Goal: Contribute content: Contribute content

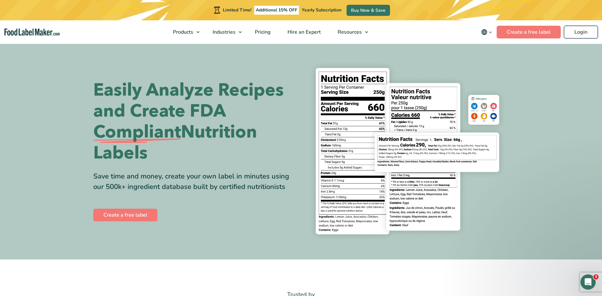
click at [572, 30] on link "Login" at bounding box center [581, 32] width 34 height 13
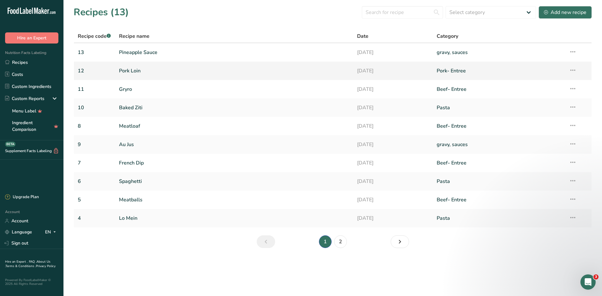
click at [136, 67] on link "Pork Loin" at bounding box center [234, 70] width 231 height 13
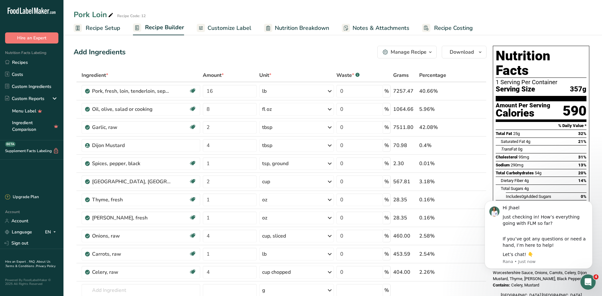
click at [283, 29] on span "Nutrition Breakdown" at bounding box center [302, 28] width 54 height 9
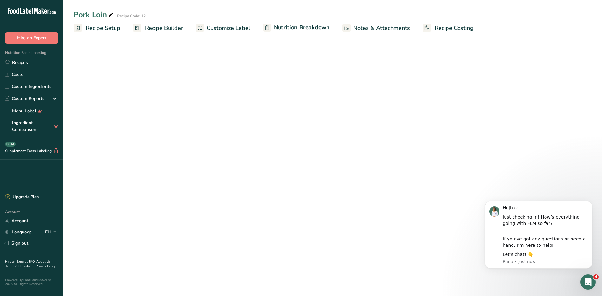
select select "Calories"
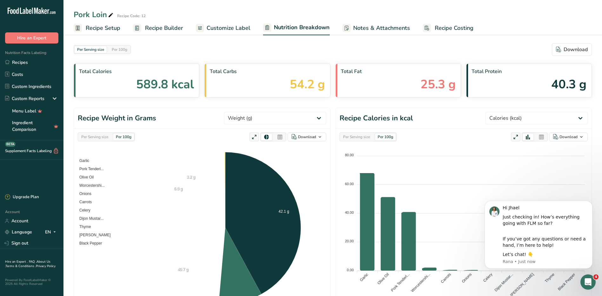
click at [162, 30] on span "Recipe Builder" at bounding box center [164, 28] width 38 height 9
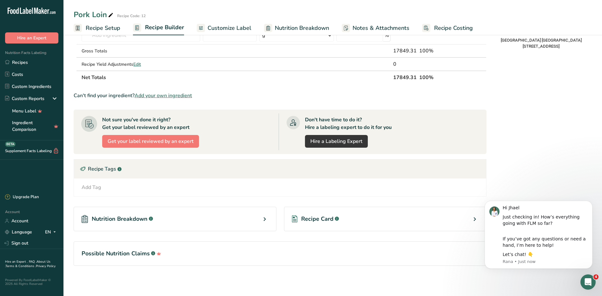
scroll to position [255, 0]
click at [328, 219] on span "Recipe Card" at bounding box center [317, 218] width 32 height 9
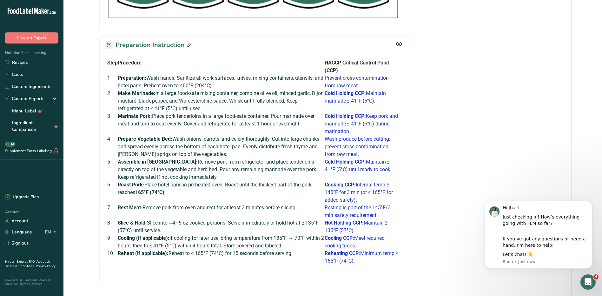
scroll to position [465, 0]
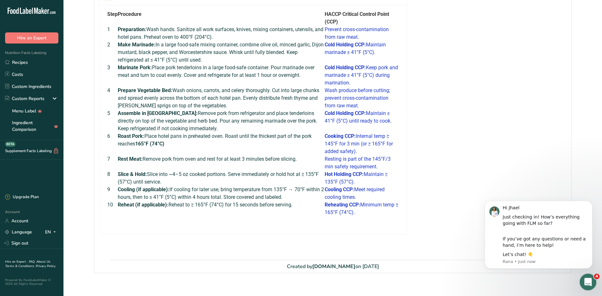
click at [588, 284] on icon "Open Intercom Messenger" at bounding box center [587, 281] width 10 height 10
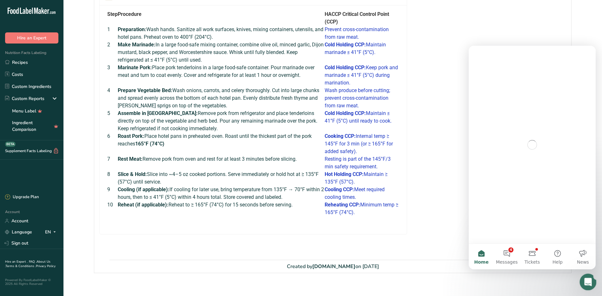
scroll to position [0, 0]
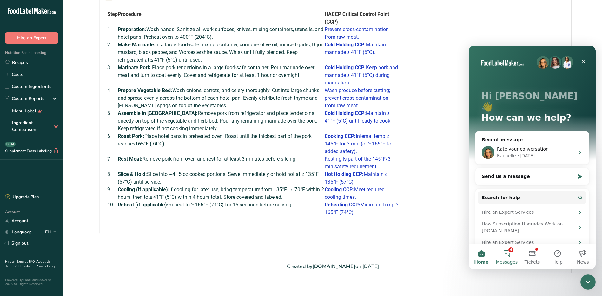
click at [508, 253] on button "4 Messages" at bounding box center [506, 256] width 25 height 25
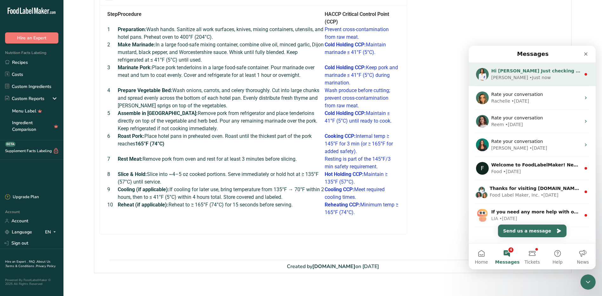
click at [529, 77] on div "• Just now" at bounding box center [539, 77] width 21 height 7
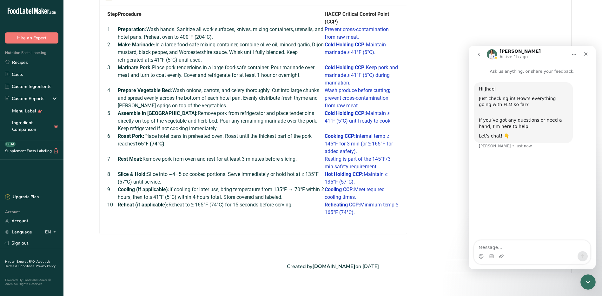
click at [515, 246] on textarea "Message…" at bounding box center [532, 245] width 116 height 11
click at [588, 53] on div "Close" at bounding box center [585, 53] width 11 height 11
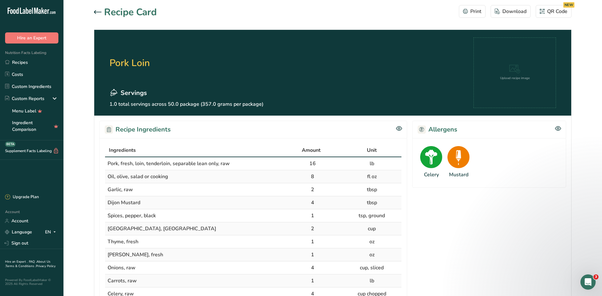
click at [98, 12] on icon at bounding box center [98, 12] width 8 height 4
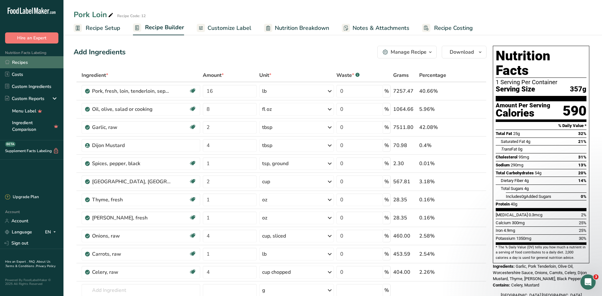
click at [24, 61] on link "Recipes" at bounding box center [31, 62] width 63 height 12
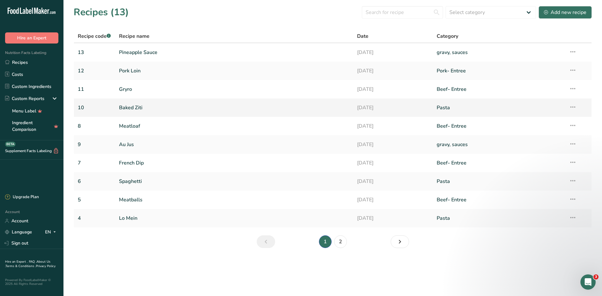
click at [135, 107] on link "Baked Ziti" at bounding box center [234, 107] width 231 height 13
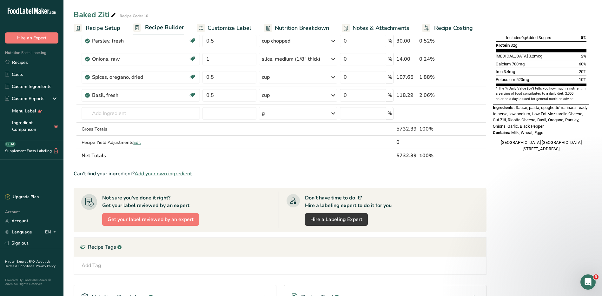
scroll to position [237, 0]
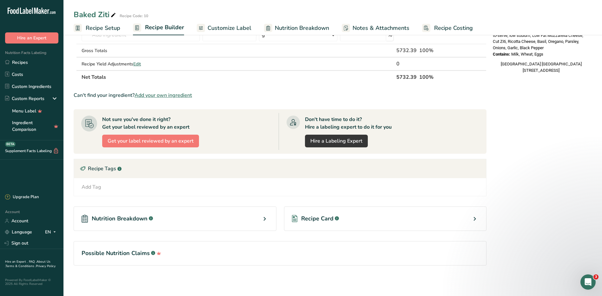
click at [329, 216] on span "Recipe Card" at bounding box center [317, 218] width 32 height 9
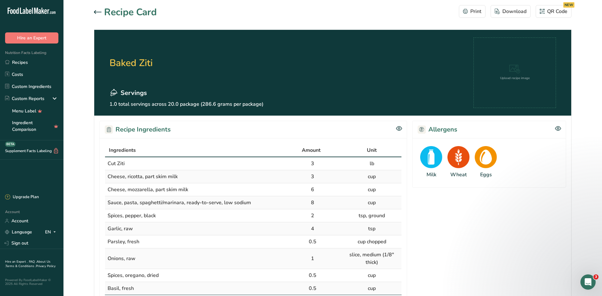
click at [100, 11] on icon at bounding box center [98, 12] width 8 height 4
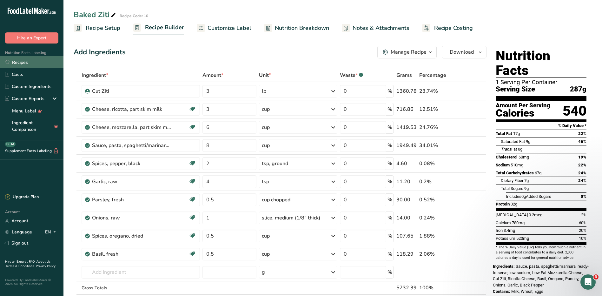
click at [17, 62] on link "Recipes" at bounding box center [31, 62] width 63 height 12
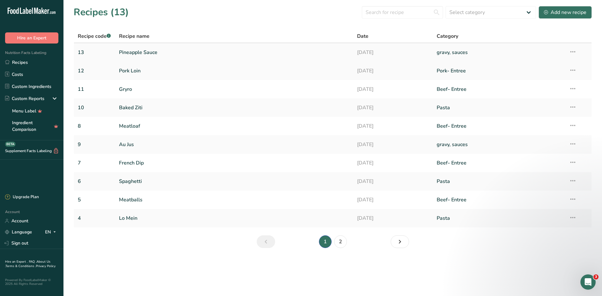
click at [143, 53] on link "Pineapple Sauce" at bounding box center [234, 52] width 231 height 13
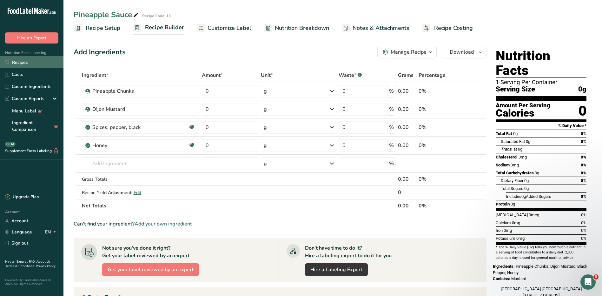
click at [20, 66] on link "Recipes" at bounding box center [31, 62] width 63 height 12
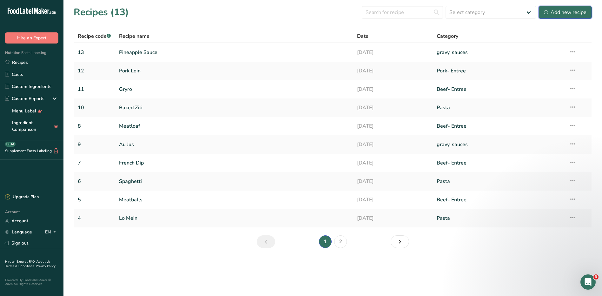
click at [553, 16] on div "Add new recipe" at bounding box center [565, 13] width 43 height 8
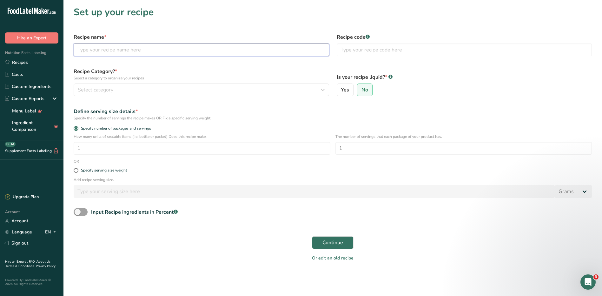
click at [133, 52] on input "text" at bounding box center [201, 49] width 255 height 13
type input "French Toast Casserole"
click at [374, 52] on input "text" at bounding box center [464, 49] width 255 height 13
type input "14"
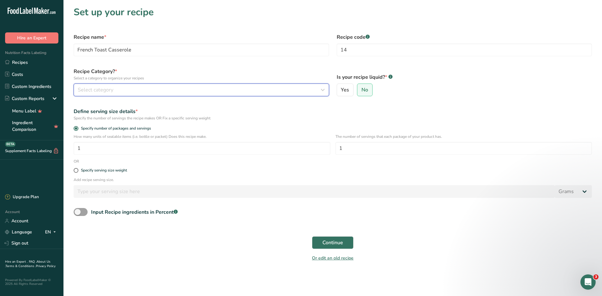
click at [85, 92] on span "Select category" at bounding box center [96, 90] width 36 height 8
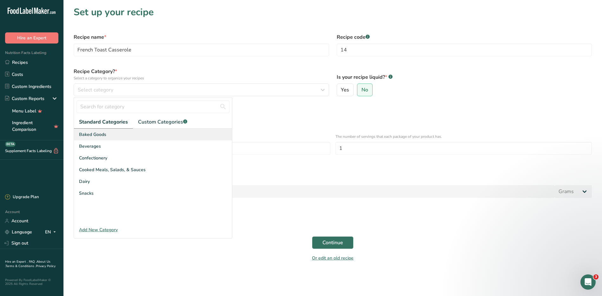
click at [102, 131] on div "Baked Goods" at bounding box center [153, 134] width 158 height 12
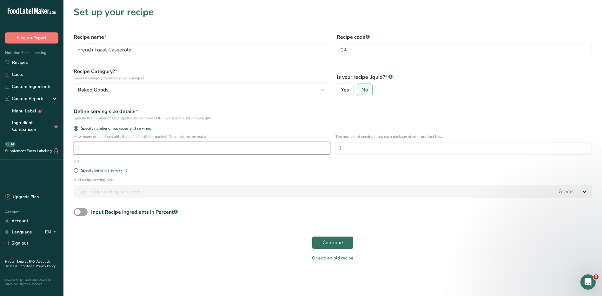
click at [118, 153] on input "1" at bounding box center [202, 148] width 257 height 13
type input "50"
click at [341, 242] on span "Continue" at bounding box center [332, 243] width 21 height 8
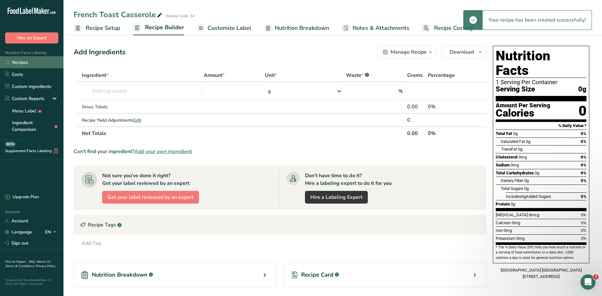
click at [21, 64] on link "Recipes" at bounding box center [31, 62] width 63 height 12
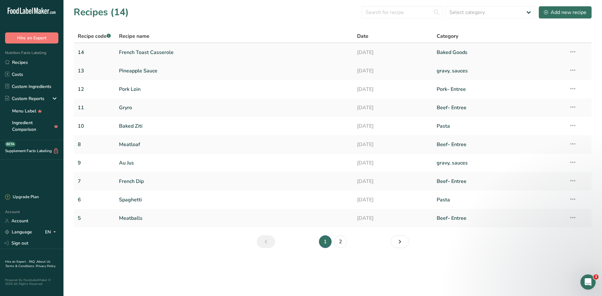
click at [146, 51] on link "French Toast Casserole" at bounding box center [234, 52] width 231 height 13
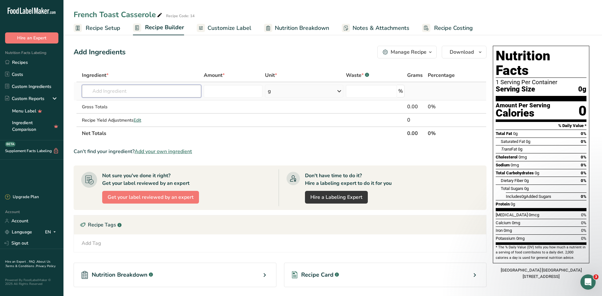
click at [140, 92] on input "text" at bounding box center [141, 91] width 119 height 13
type input "T"
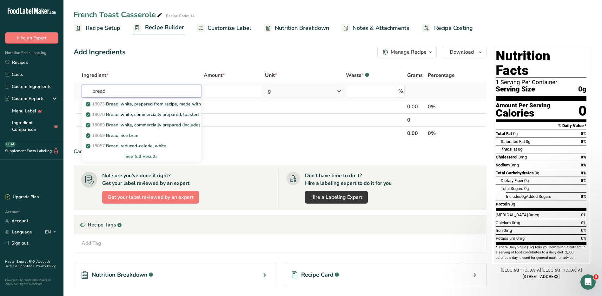
type input "bread"
click at [152, 155] on div "See full Results" at bounding box center [141, 156] width 109 height 7
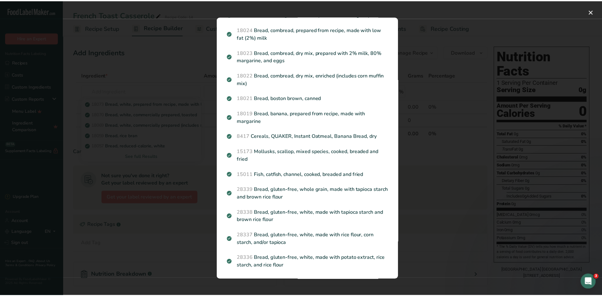
scroll to position [669, 0]
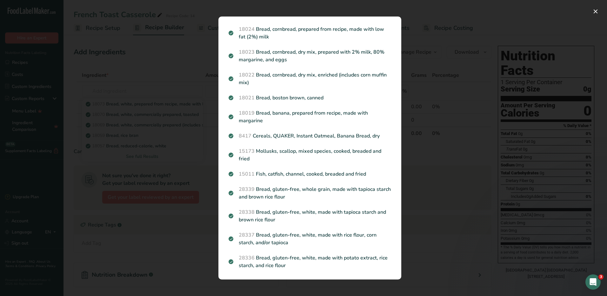
click at [440, 179] on div "Search results modal" at bounding box center [303, 148] width 607 height 296
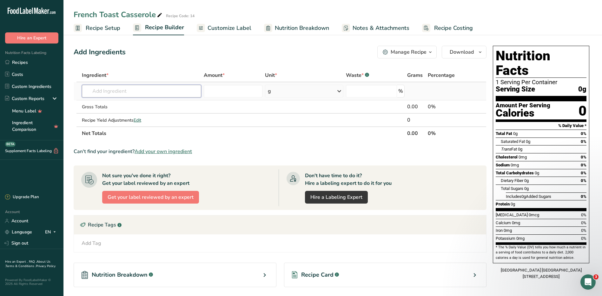
click at [166, 88] on input "text" at bounding box center [141, 91] width 119 height 13
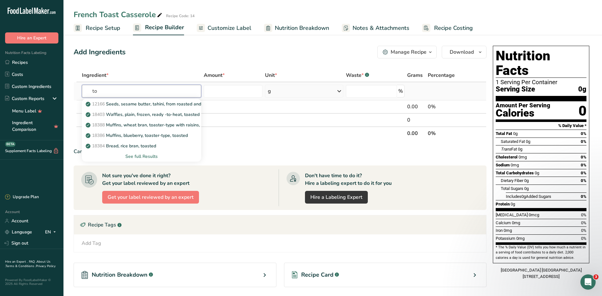
type input "t"
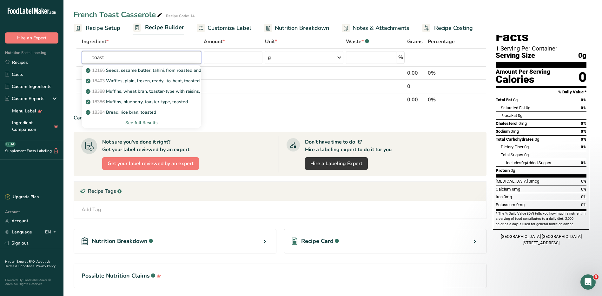
scroll to position [0, 0]
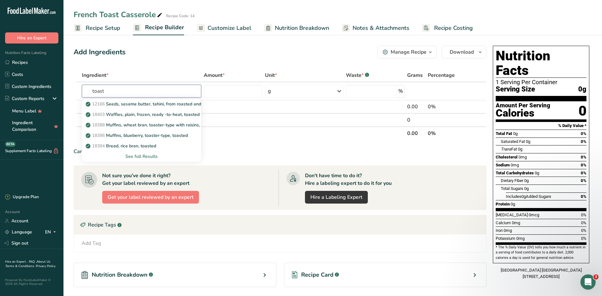
type input "toast"
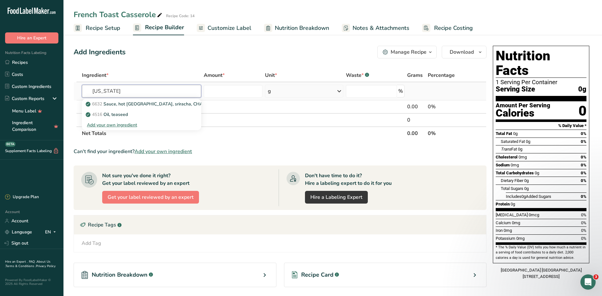
type input "texas"
click at [127, 125] on div "Add your own ingredient" at bounding box center [141, 124] width 109 height 7
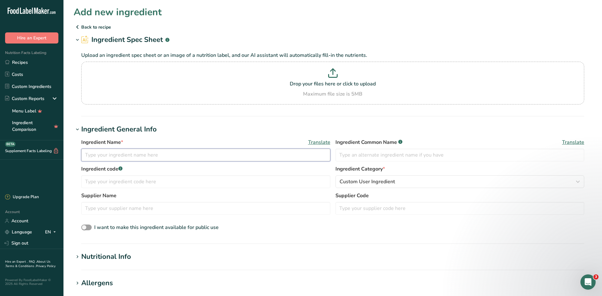
click at [115, 158] on input "text" at bounding box center [205, 154] width 249 height 13
type input "Texas Tost"
click at [389, 155] on input "text" at bounding box center [459, 154] width 249 height 13
type input "French toast bread"
click at [171, 181] on input "text" at bounding box center [205, 181] width 249 height 13
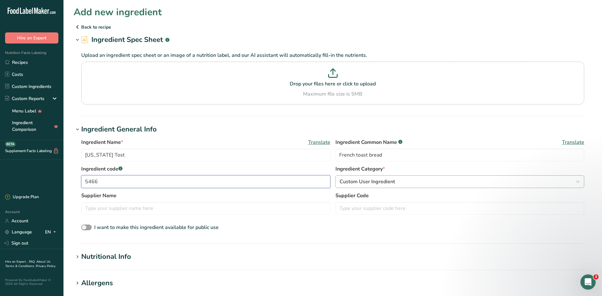
type input "5466"
click at [381, 181] on span "Custom User Ingredient" at bounding box center [367, 182] width 56 height 8
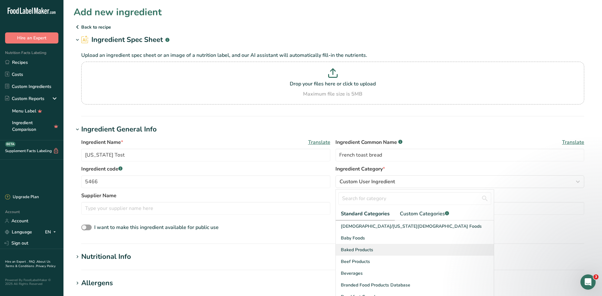
click at [379, 247] on div "Baked Products" at bounding box center [415, 250] width 158 height 12
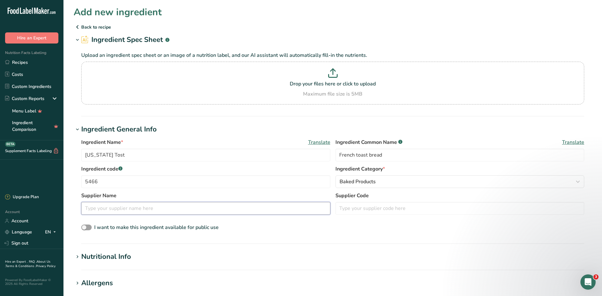
click at [127, 206] on input "text" at bounding box center [205, 208] width 249 height 13
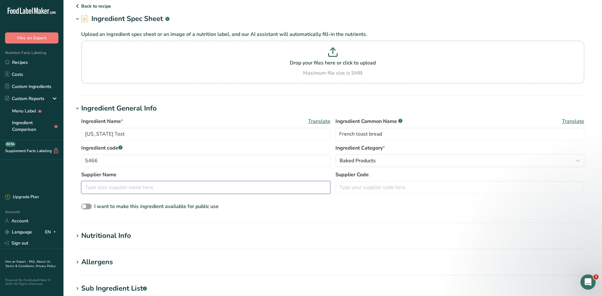
scroll to position [63, 0]
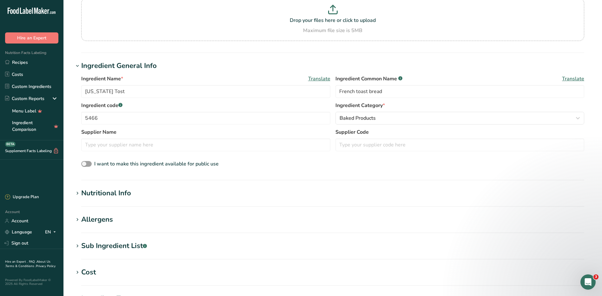
click at [110, 190] on div "Nutritional Info" at bounding box center [106, 193] width 50 height 10
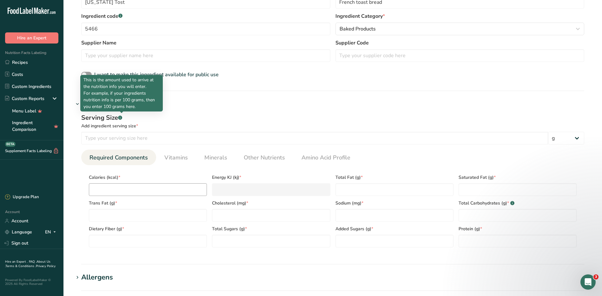
scroll to position [159, 0]
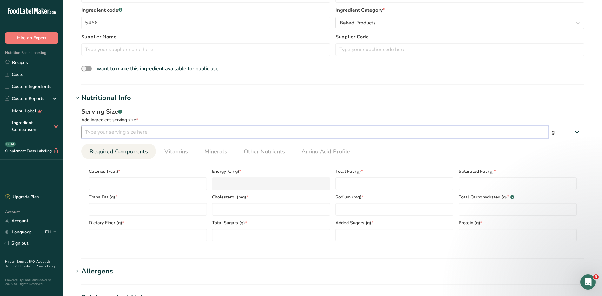
click at [130, 132] on input "number" at bounding box center [314, 132] width 467 height 13
type input "33"
click at [166, 189] on input "number" at bounding box center [148, 183] width 118 height 13
type input "8"
type KJ "33.5"
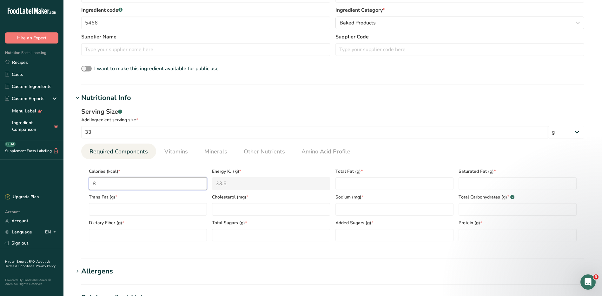
type input "80"
type KJ "334.7"
type input "80"
click at [355, 182] on Fat "number" at bounding box center [394, 183] width 118 height 13
type Fat "1"
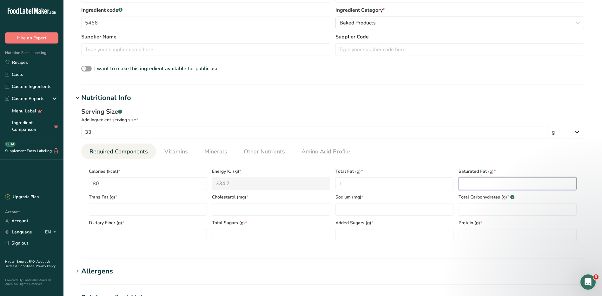
click at [478, 180] on Fat "number" at bounding box center [517, 183] width 118 height 13
type Fat "0"
click at [224, 208] on input "number" at bounding box center [271, 209] width 118 height 13
type input "0"
click at [129, 207] on Fat "number" at bounding box center [148, 209] width 118 height 13
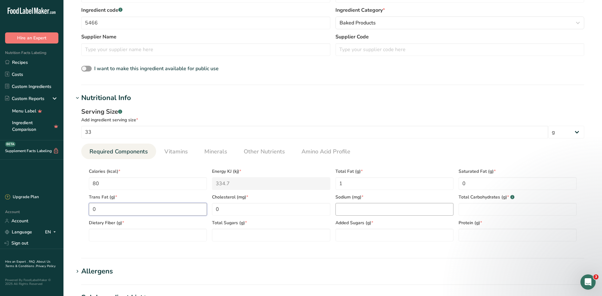
type Fat "0"
click at [359, 208] on input "number" at bounding box center [394, 209] width 118 height 13
type input "160"
click at [484, 210] on Carbohydrates "number" at bounding box center [517, 209] width 118 height 13
type Carbohydrates "15"
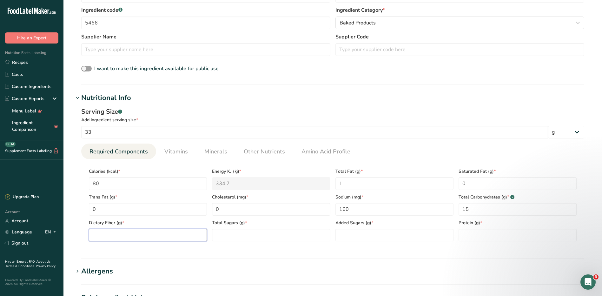
click at [175, 237] on Fiber "number" at bounding box center [148, 234] width 118 height 13
type Fiber "0"
click at [257, 235] on Sugars "number" at bounding box center [271, 234] width 118 height 13
type Sugars "2"
click at [375, 231] on Sugars "number" at bounding box center [394, 234] width 118 height 13
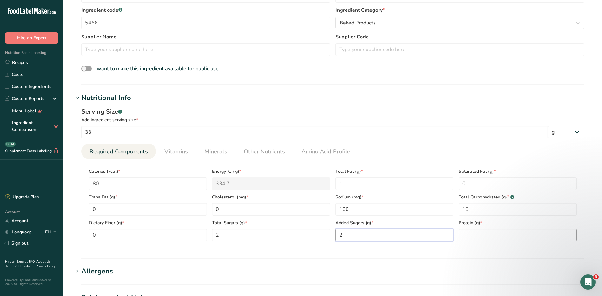
type Sugars "2"
click at [488, 231] on input "number" at bounding box center [517, 234] width 118 height 13
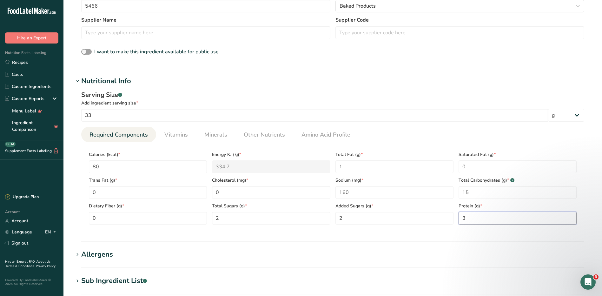
scroll to position [190, 0]
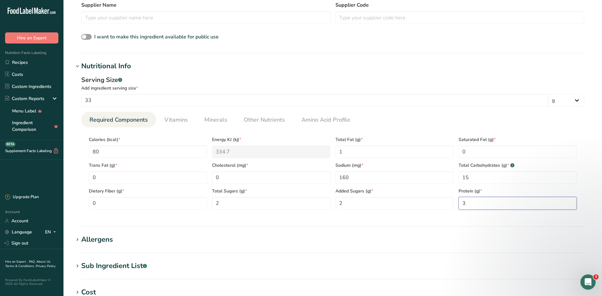
type input "3"
click at [110, 239] on div "Allergens" at bounding box center [97, 239] width 32 height 10
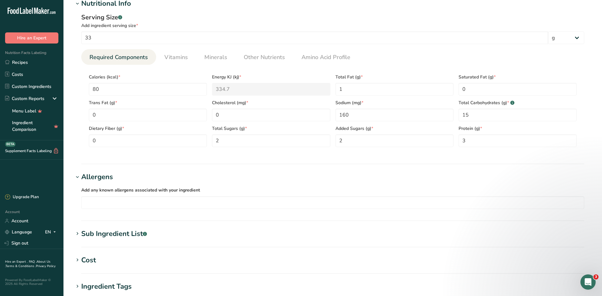
scroll to position [317, 0]
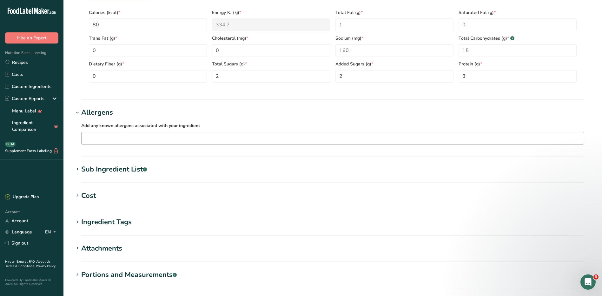
click at [152, 141] on input "text" at bounding box center [333, 138] width 502 height 10
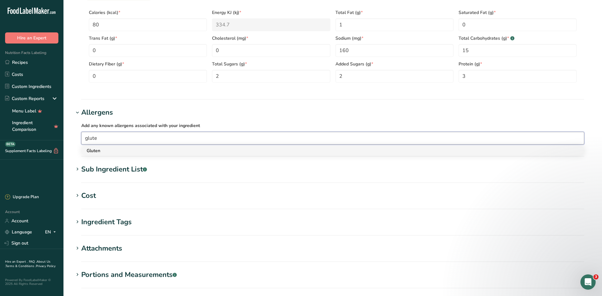
type input "glute"
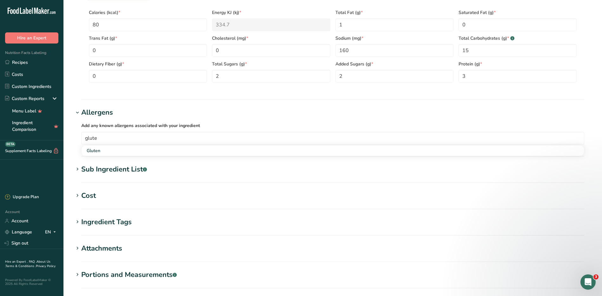
click at [148, 150] on div "Gluten" at bounding box center [328, 150] width 482 height 7
click at [143, 137] on input "text" at bounding box center [346, 138] width 475 height 10
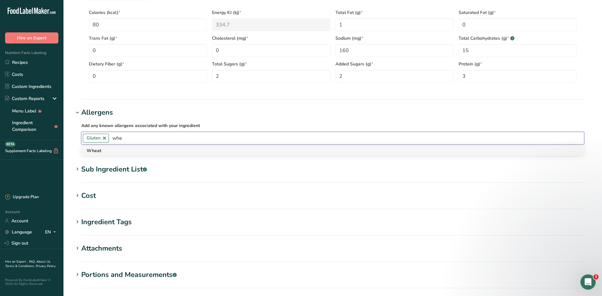
type input "whe"
click at [140, 153] on div "Wheat" at bounding box center [328, 150] width 482 height 7
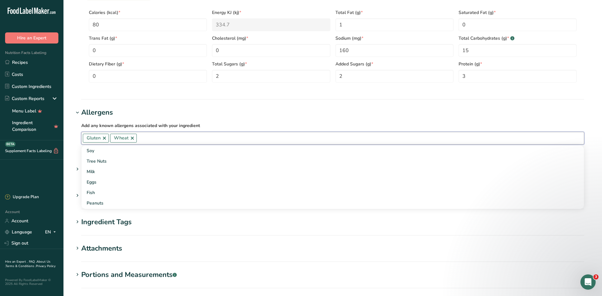
click at [166, 139] on input "text" at bounding box center [360, 138] width 447 height 10
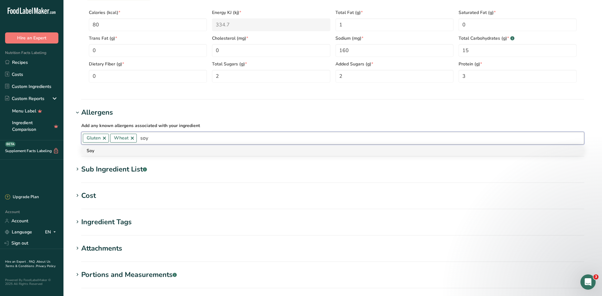
type input "soy"
click at [165, 149] on div "Soy" at bounding box center [328, 150] width 482 height 7
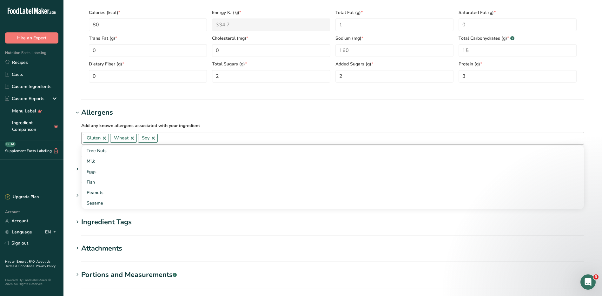
click at [179, 139] on input "text" at bounding box center [371, 138] width 426 height 10
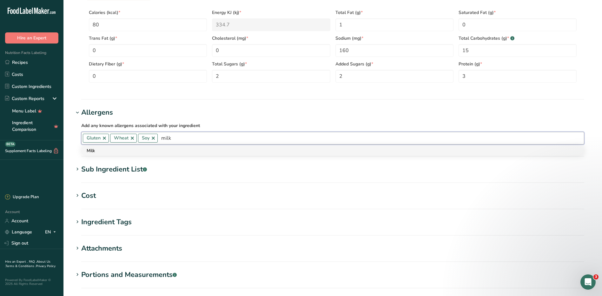
type input "milk"
click at [172, 150] on div "Milk" at bounding box center [328, 150] width 482 height 7
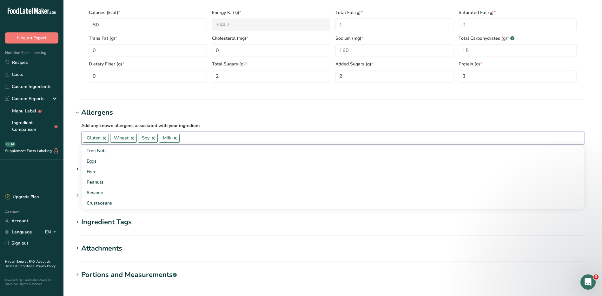
click at [195, 138] on input "text" at bounding box center [382, 138] width 404 height 10
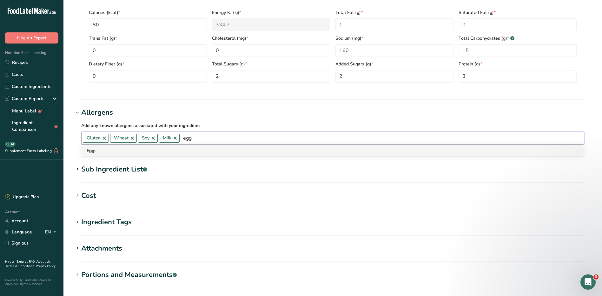
type input "egg"
click at [173, 150] on div "Eggs" at bounding box center [328, 150] width 482 height 7
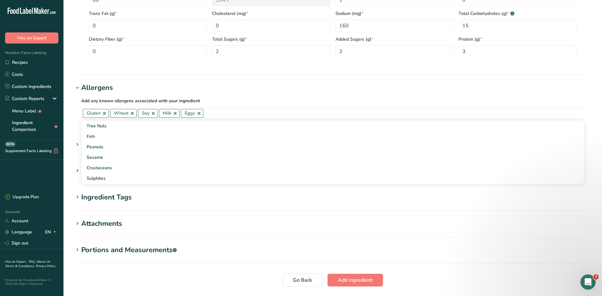
scroll to position [386, 0]
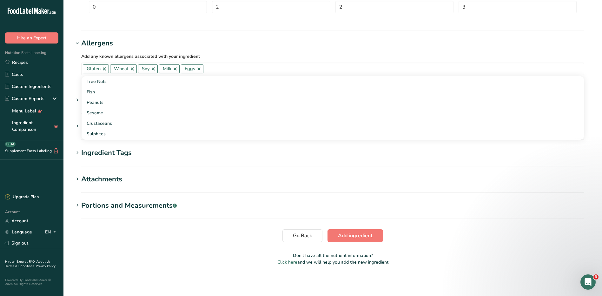
click at [367, 233] on span "Add ingredient" at bounding box center [355, 236] width 35 height 8
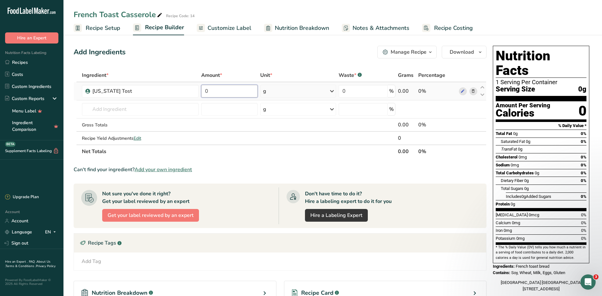
click at [239, 91] on input "0" at bounding box center [229, 91] width 57 height 13
type input "60"
click at [331, 89] on div "Ingredient * Amount * Unit * Waste * .a-a{fill:#347362;}.b-a{fill:#fff;} Grams …" at bounding box center [280, 113] width 413 height 89
click at [331, 89] on icon at bounding box center [332, 90] width 8 height 11
click at [281, 140] on div "See more" at bounding box center [290, 141] width 53 height 7
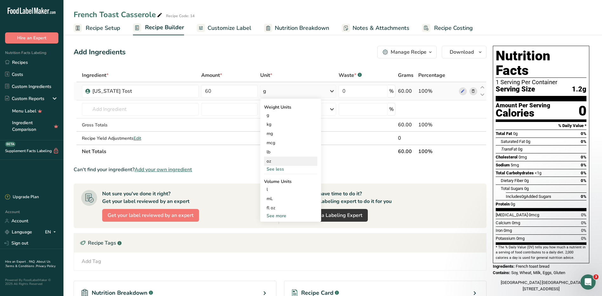
click at [274, 161] on div "oz" at bounding box center [290, 160] width 53 height 9
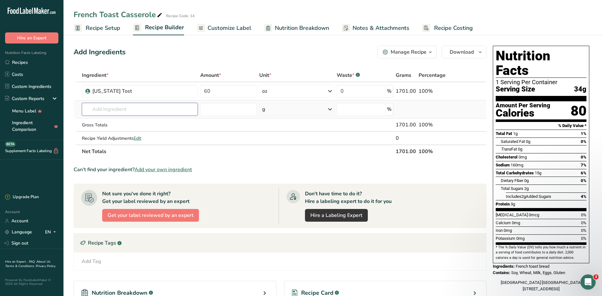
click at [120, 108] on input "text" at bounding box center [140, 109] width 116 height 13
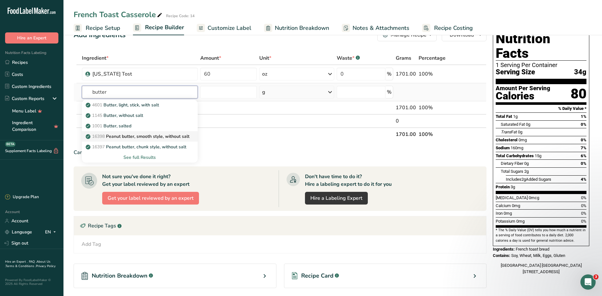
scroll to position [32, 0]
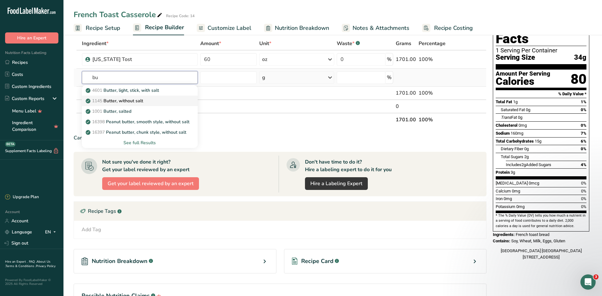
type input "b"
type input "marga"
click at [164, 89] on p "4073 Margarine, regular, hard, soybean (hydrogenated)" at bounding box center [145, 90] width 117 height 7
type input "Margarine, regular, hard, soybean (hydrogenated)"
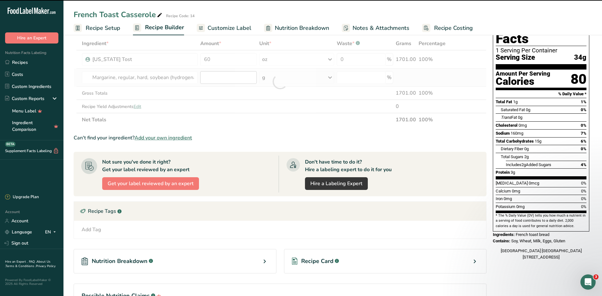
type input "0"
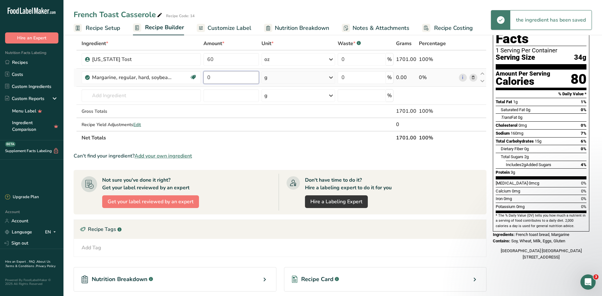
click at [226, 78] on input "0" at bounding box center [231, 77] width 56 height 13
type input "3.5"
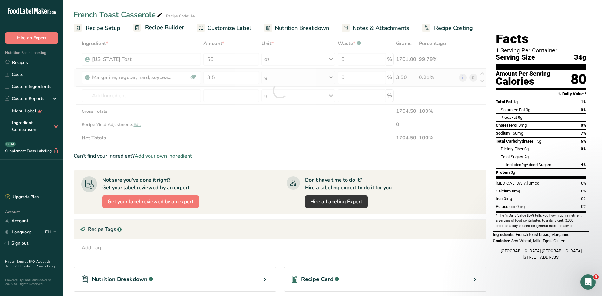
click at [301, 75] on div "Ingredient * Amount * Unit * Waste * .a-a{fill:#347362;}.b-a{fill:#fff;} Grams …" at bounding box center [280, 91] width 413 height 108
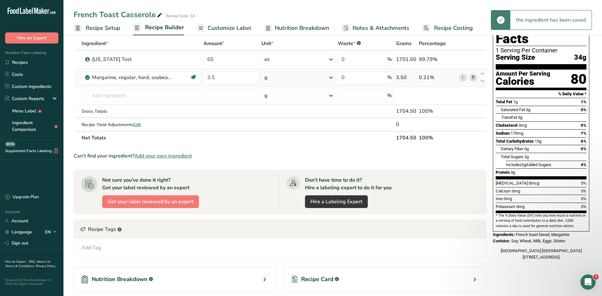
click at [301, 75] on div "g" at bounding box center [298, 77] width 74 height 13
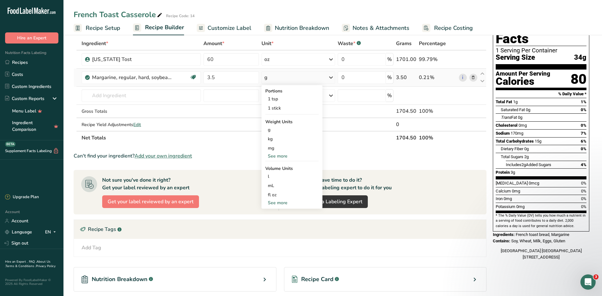
click at [284, 155] on div "See more" at bounding box center [291, 156] width 53 height 7
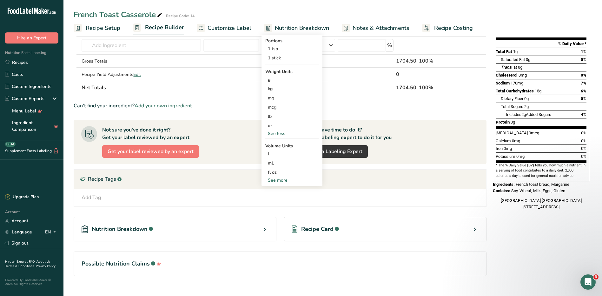
scroll to position [92, 0]
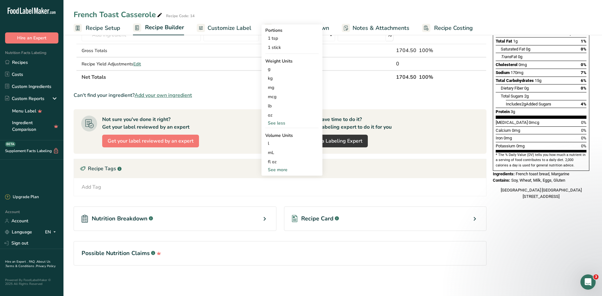
click at [279, 169] on div "See more" at bounding box center [291, 169] width 53 height 7
select select "22"
click at [278, 189] on div "cup" at bounding box center [292, 189] width 48 height 7
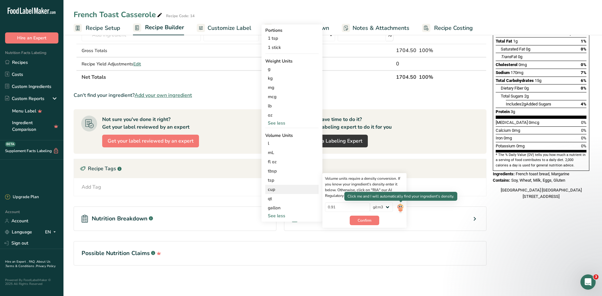
click at [403, 208] on img at bounding box center [400, 207] width 7 height 11
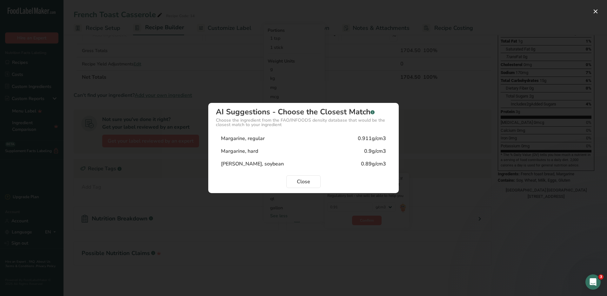
click at [380, 133] on div "Margarine, regular 0.911g/cm3" at bounding box center [303, 138] width 175 height 13
type input "0.911"
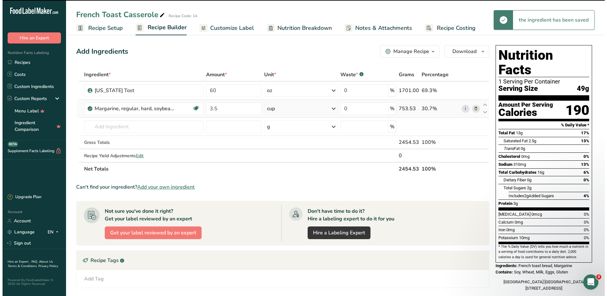
scroll to position [0, 0]
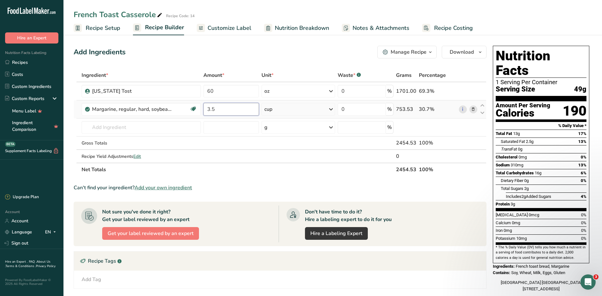
click at [221, 112] on input "3.5" at bounding box center [231, 109] width 56 height 13
click at [473, 108] on div "Ingredient * Amount * Unit * Waste * .a-a{fill:#347362;}.b-a{fill:#fff;} Grams …" at bounding box center [280, 123] width 413 height 108
click at [130, 124] on input "text" at bounding box center [141, 127] width 119 height 13
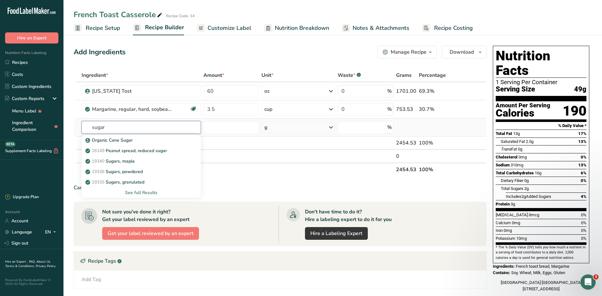
type input "sugar"
click at [148, 191] on div "See full Results" at bounding box center [141, 192] width 109 height 7
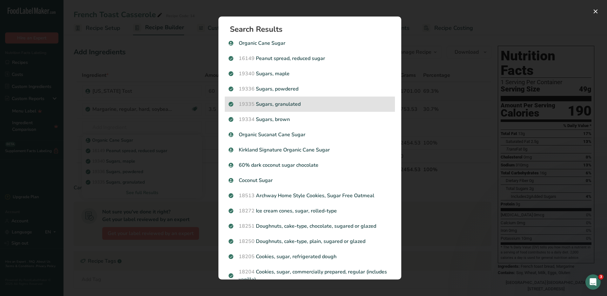
click at [277, 105] on p "19335 Sugars, granulated" at bounding box center [309, 104] width 162 height 8
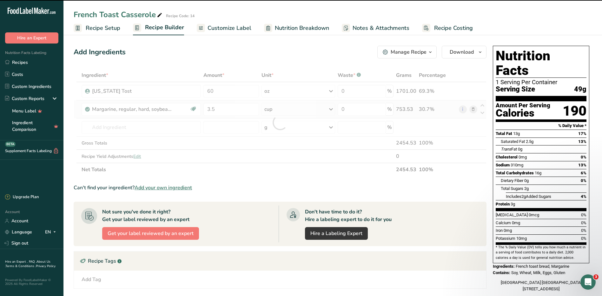
type input "0"
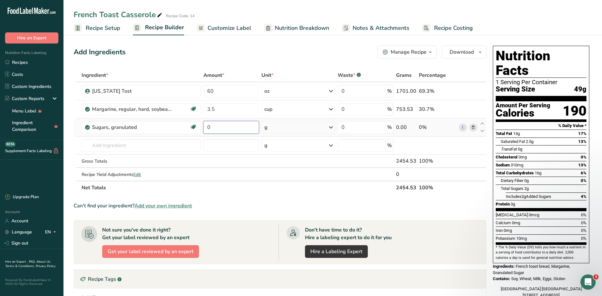
click at [217, 127] on input "0" at bounding box center [231, 127] width 56 height 13
type input "6.5"
click at [322, 127] on div "Ingredient * Amount * Unit * Waste * .a-a{fill:#347362;}.b-a{fill:#fff;} Grams …" at bounding box center [280, 132] width 413 height 126
click at [323, 131] on div "g" at bounding box center [298, 127] width 74 height 13
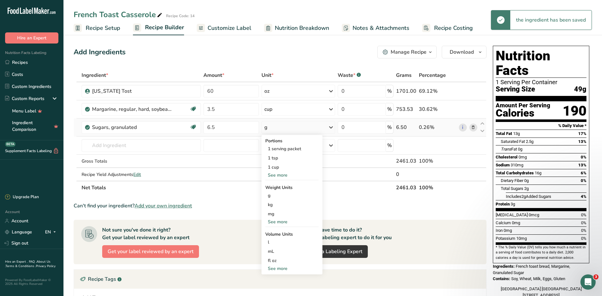
click at [275, 220] on div "See more" at bounding box center [291, 221] width 53 height 7
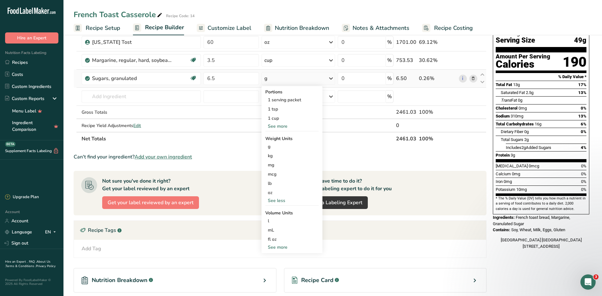
scroll to position [63, 0]
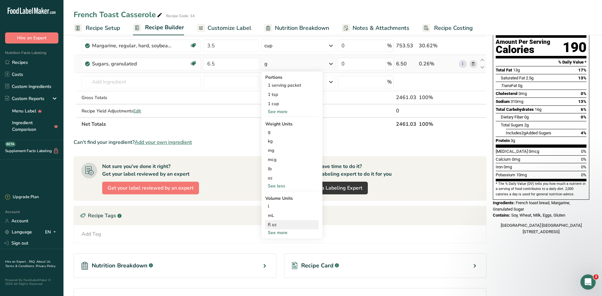
click at [279, 228] on div "fl oz Volume units require a density conversion. If you know your ingredient's …" at bounding box center [291, 224] width 53 height 9
click at [281, 232] on div "See more" at bounding box center [291, 232] width 53 height 7
click at [276, 253] on div "cup" at bounding box center [292, 252] width 48 height 7
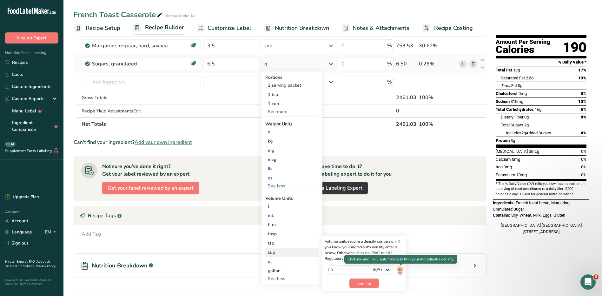
click at [401, 270] on img at bounding box center [400, 270] width 7 height 11
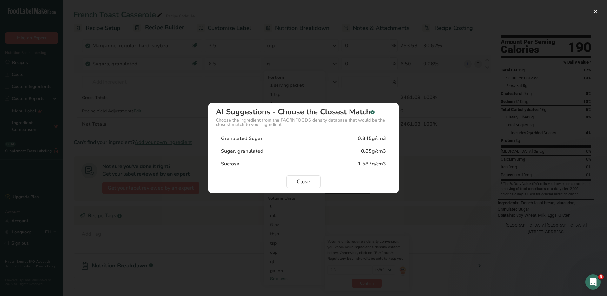
click at [373, 135] on div "0.845g/cm3" at bounding box center [372, 139] width 28 height 8
type input "0.845"
select select "22"
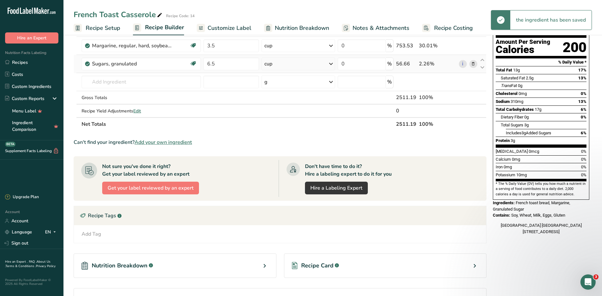
scroll to position [0, 0]
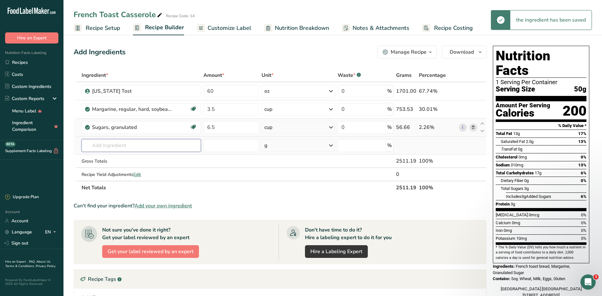
click at [171, 144] on input "text" at bounding box center [141, 145] width 119 height 13
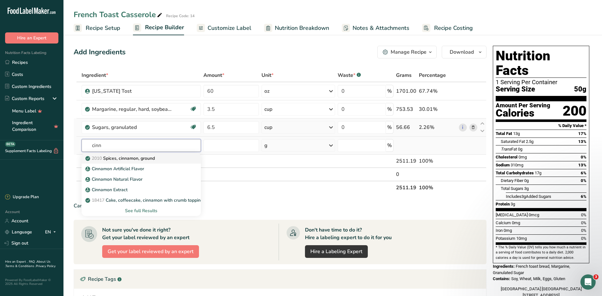
type input "cinn"
click at [132, 157] on p "2010 Spices, cinnamon, ground" at bounding box center [121, 158] width 68 height 7
type input "Spices, cinnamon, ground"
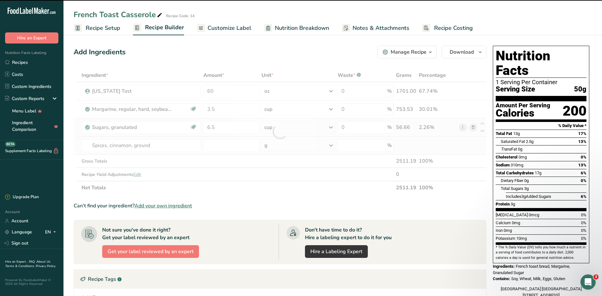
type input "0"
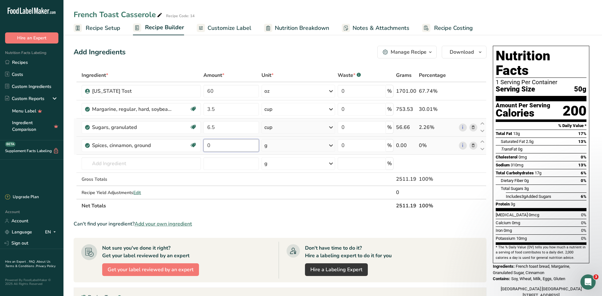
click at [226, 147] on input "0" at bounding box center [231, 145] width 56 height 13
type input "2"
click at [320, 144] on div "Ingredient * Amount * Unit * Waste * .a-a{fill:#347362;}.b-a{fill:#fff;} Grams …" at bounding box center [280, 141] width 413 height 144
click at [320, 144] on div "g" at bounding box center [298, 145] width 74 height 13
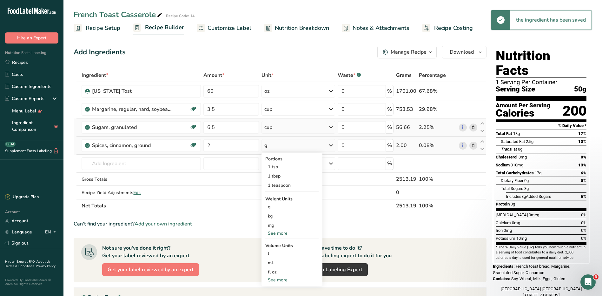
click at [277, 230] on div "See more" at bounding box center [291, 233] width 53 height 7
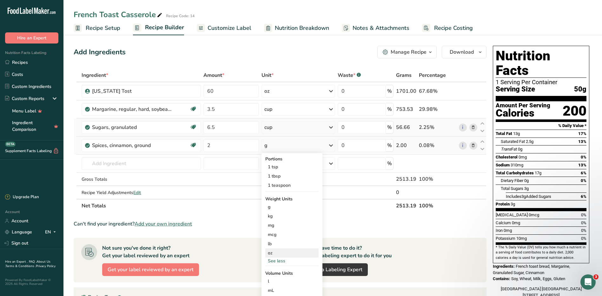
click at [273, 255] on div "oz" at bounding box center [291, 252] width 53 height 9
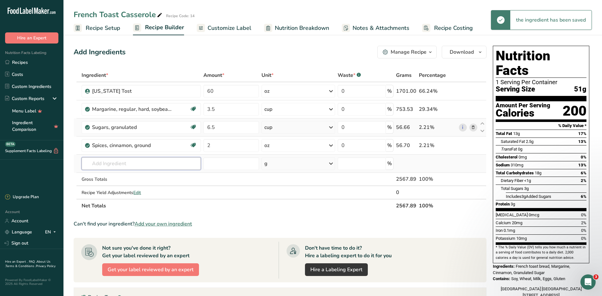
click at [132, 161] on input "text" at bounding box center [141, 163] width 119 height 13
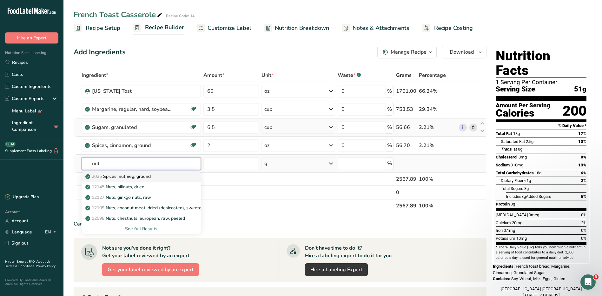
type input "nut"
click at [143, 178] on p "2025 Spices, nutmeg, ground" at bounding box center [119, 176] width 64 height 7
type input "Spices, nutmeg, ground"
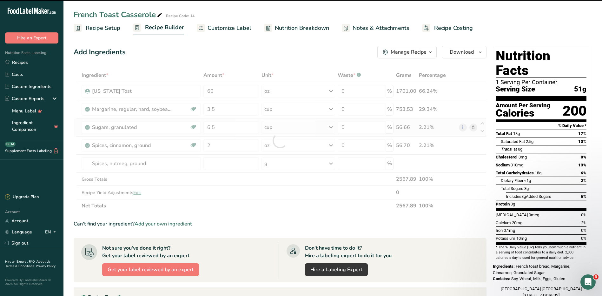
type input "0"
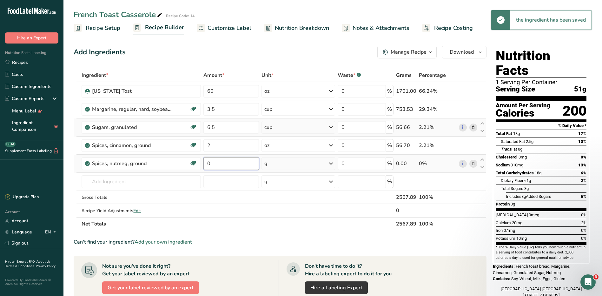
click at [224, 162] on input "0" at bounding box center [231, 163] width 56 height 13
type input "3"
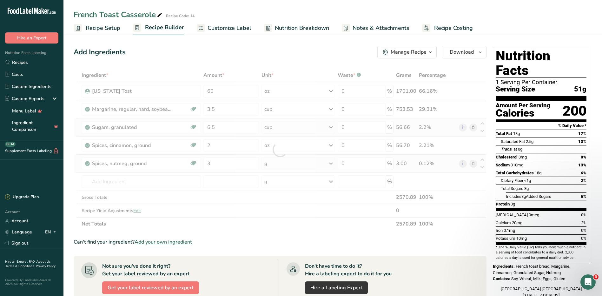
click at [307, 164] on div "Ingredient * Amount * Unit * Waste * .a-a{fill:#347362;}.b-a{fill:#fff;} Grams …" at bounding box center [280, 150] width 413 height 162
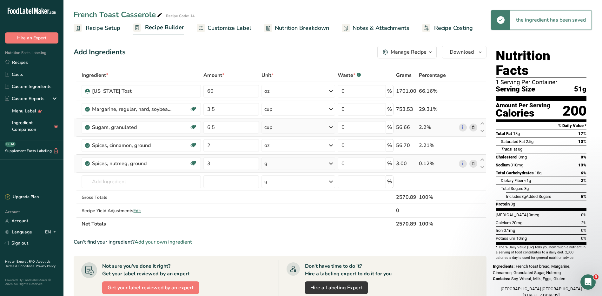
click at [307, 164] on div "g" at bounding box center [298, 163] width 74 height 13
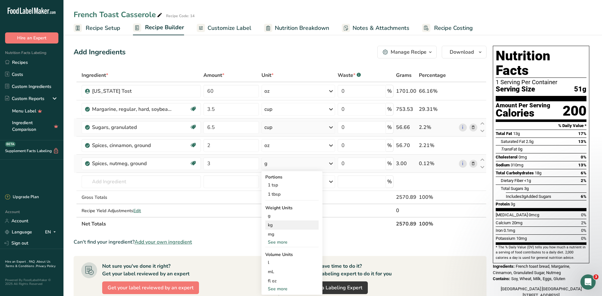
scroll to position [32, 0]
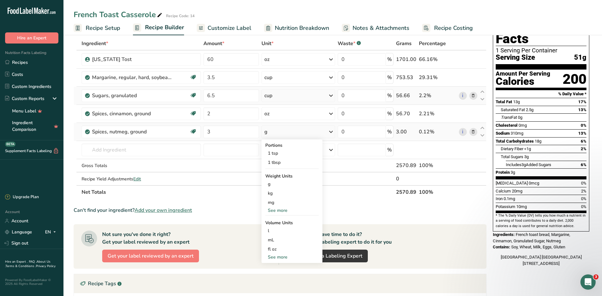
click at [284, 210] on div "See more" at bounding box center [291, 210] width 53 height 7
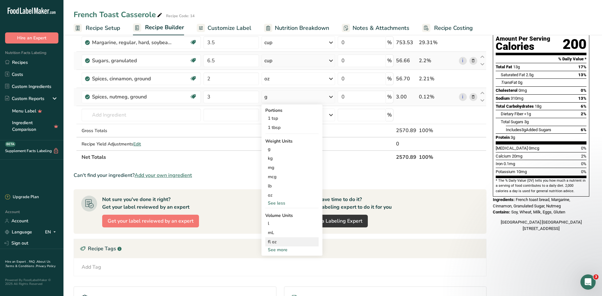
scroll to position [95, 0]
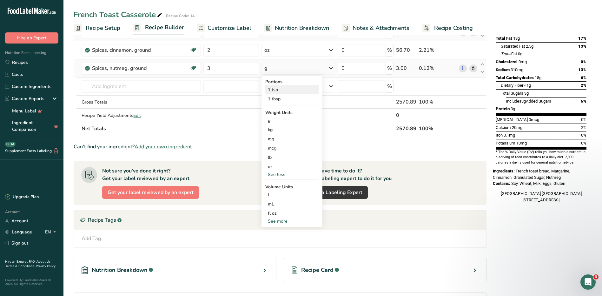
click at [281, 91] on div "1 tsp" at bounding box center [291, 89] width 53 height 9
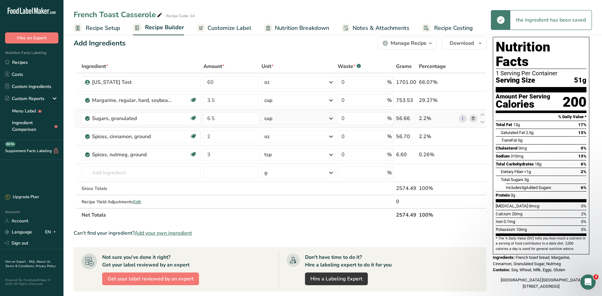
scroll to position [0, 0]
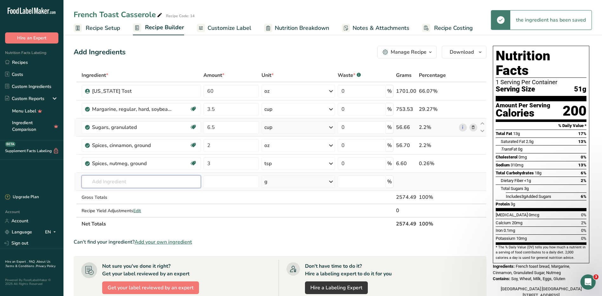
click at [126, 181] on input "text" at bounding box center [141, 181] width 119 height 13
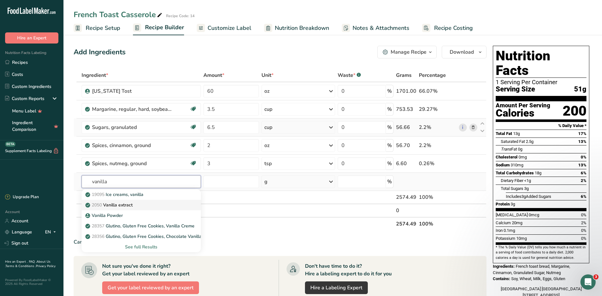
type input "vanilla"
click at [156, 208] on link "2050 Vanilla extract" at bounding box center [141, 205] width 119 height 10
type input "Vanilla extract"
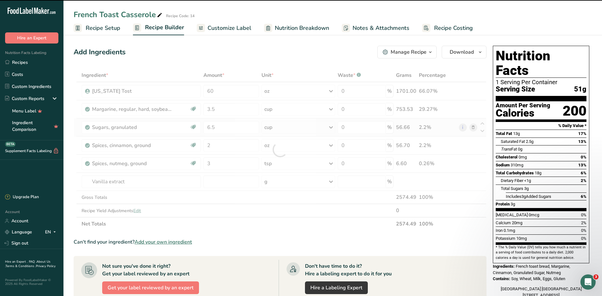
type input "0"
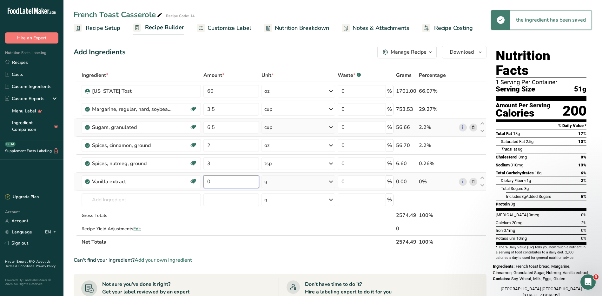
click at [252, 184] on input "0" at bounding box center [231, 181] width 56 height 13
type input "2"
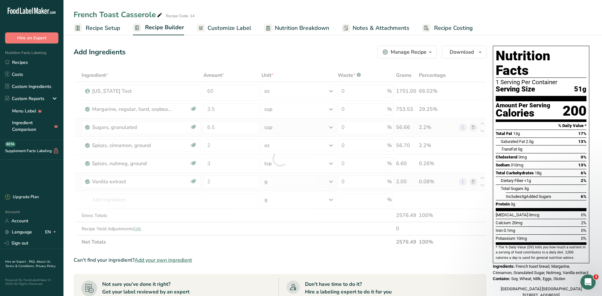
click at [296, 179] on div "Ingredient * Amount * Unit * Waste * .a-a{fill:#347362;}.b-a{fill:#fff;} Grams …" at bounding box center [280, 159] width 413 height 180
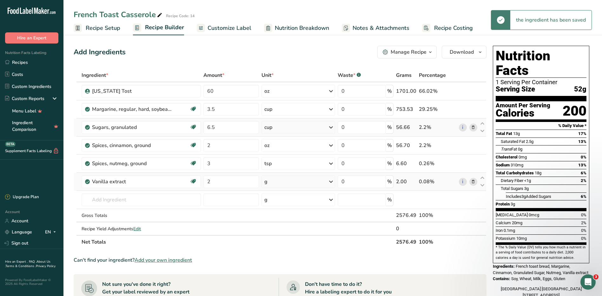
click at [296, 179] on div "g" at bounding box center [298, 181] width 74 height 13
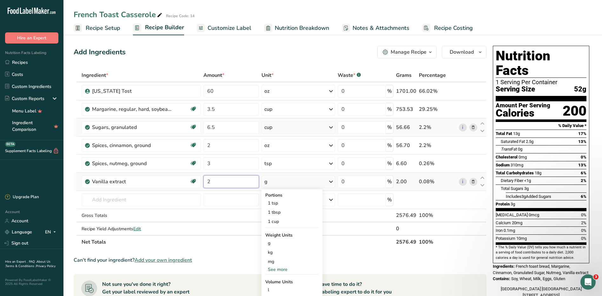
click at [242, 183] on input "2" at bounding box center [231, 181] width 56 height 13
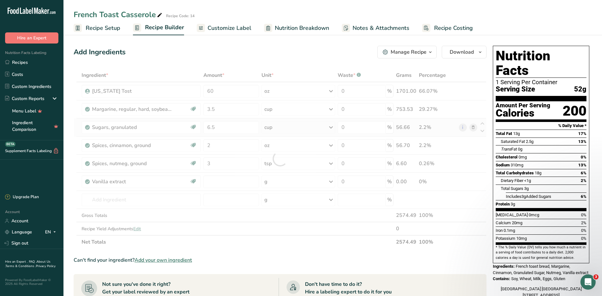
type input "0"
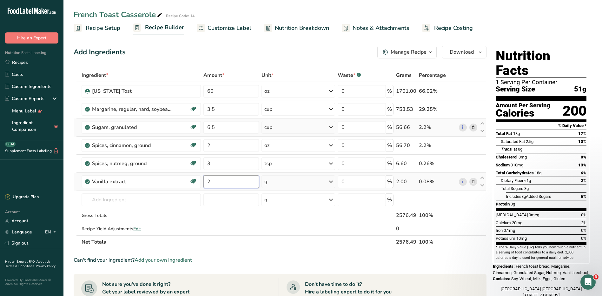
type input "2"
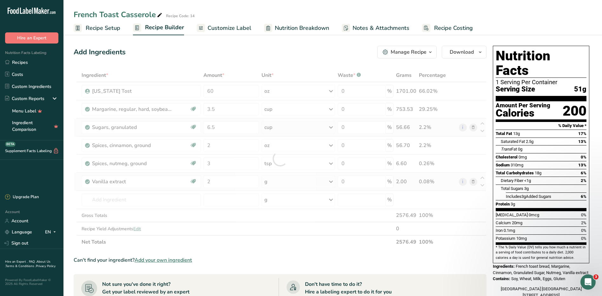
click at [295, 190] on div "Ingredient * Amount * Unit * Waste * .a-a{fill:#347362;}.b-a{fill:#fff;} Grams …" at bounding box center [280, 159] width 413 height 180
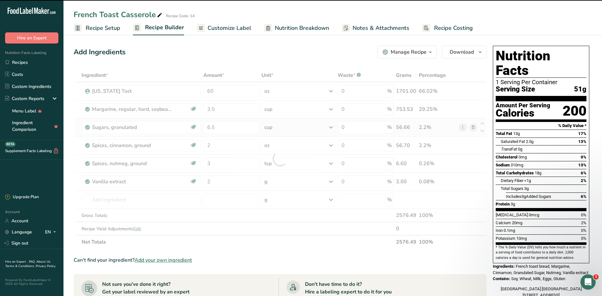
click at [295, 188] on div at bounding box center [280, 159] width 413 height 180
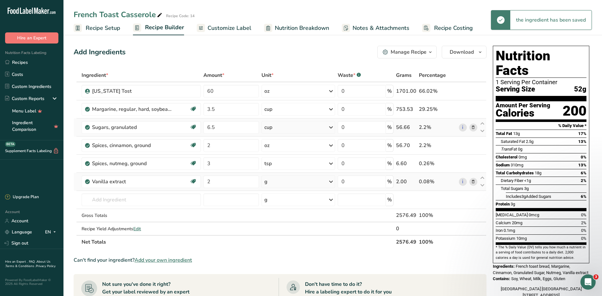
click at [296, 185] on div "g" at bounding box center [298, 181] width 74 height 13
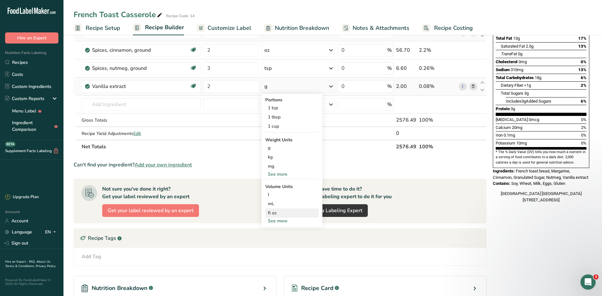
click at [279, 213] on div "fl oz" at bounding box center [292, 212] width 48 height 7
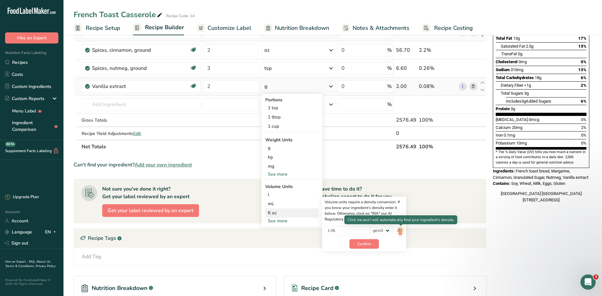
click at [398, 232] on img at bounding box center [400, 231] width 7 height 11
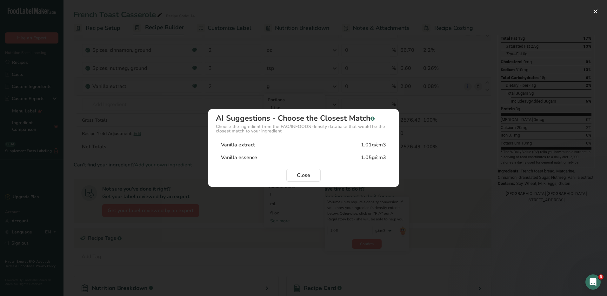
click at [377, 140] on div "Vanilla extract 1.01g/cm3" at bounding box center [303, 144] width 175 height 13
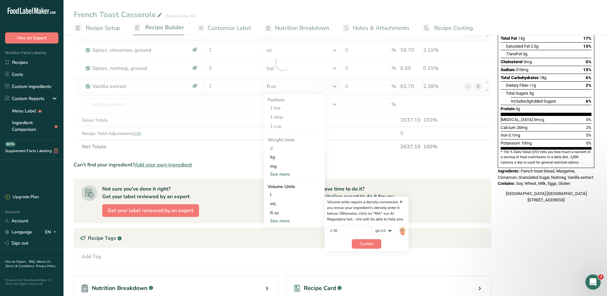
type input "1.01"
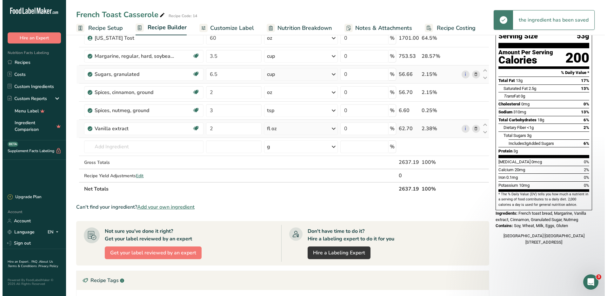
scroll to position [0, 0]
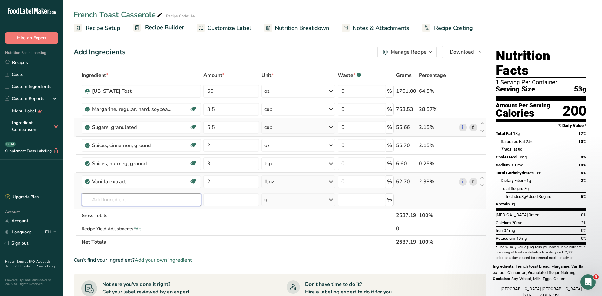
click at [130, 201] on input "text" at bounding box center [141, 199] width 119 height 13
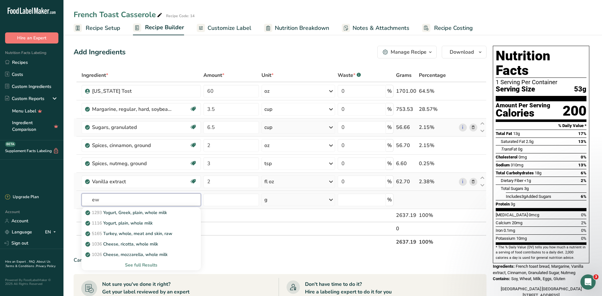
type input "e"
type input "milk"
click at [145, 264] on div "See full Results" at bounding box center [141, 264] width 109 height 7
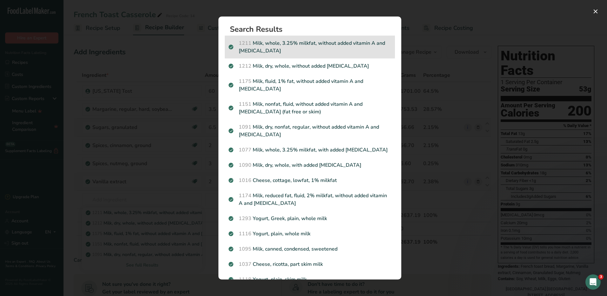
click at [284, 48] on p "1211 Milk, whole, 3.25% milkfat, without added vitamin A and vitamin D" at bounding box center [309, 46] width 162 height 15
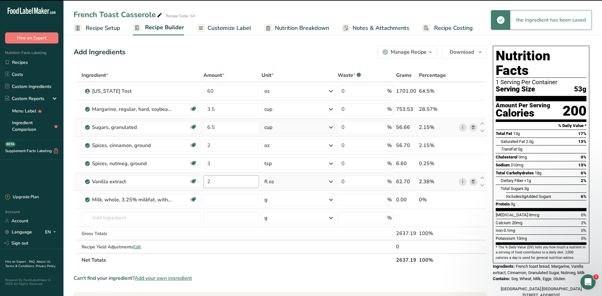
type input "0"
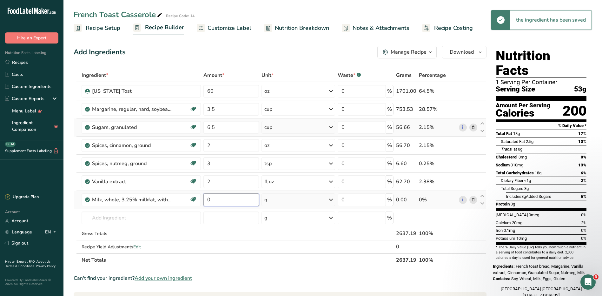
click at [231, 199] on input "0" at bounding box center [231, 199] width 56 height 13
type input "9"
click at [274, 201] on div "Ingredient * Amount * Unit * Waste * .a-a{fill:#347362;}.b-a{fill:#fff;} Grams …" at bounding box center [280, 168] width 413 height 198
click at [274, 201] on div "g" at bounding box center [298, 199] width 74 height 13
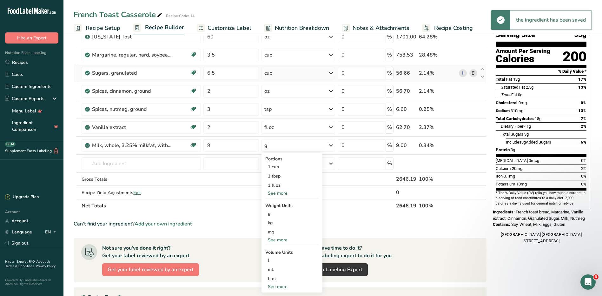
scroll to position [95, 0]
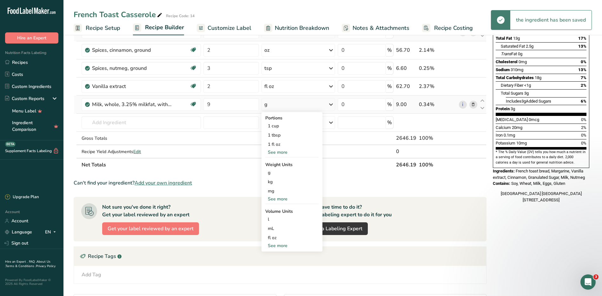
click at [280, 245] on div "See more" at bounding box center [291, 245] width 53 height 7
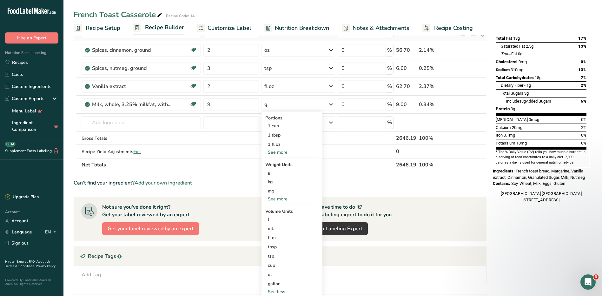
click at [351, 174] on section "Ingredient * Amount * Unit * Waste * .a-a{fill:#347362;}.b-a{fill:#fff;} Grams …" at bounding box center [280, 168] width 413 height 390
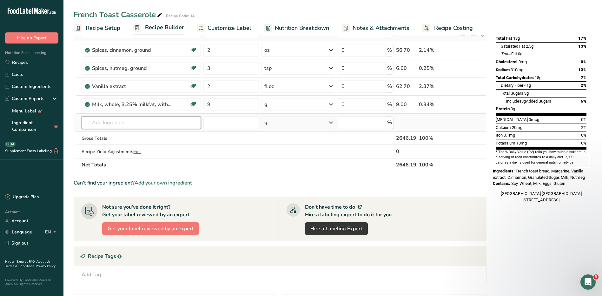
click at [119, 122] on input "text" at bounding box center [141, 122] width 119 height 13
click at [232, 104] on input "9" at bounding box center [231, 104] width 56 height 13
type input "2"
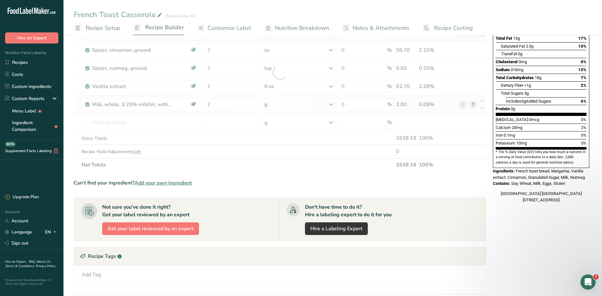
click at [328, 106] on div "Ingredient * Amount * Unit * Waste * .a-a{fill:#347362;}.b-a{fill:#fff;} Grams …" at bounding box center [280, 72] width 413 height 198
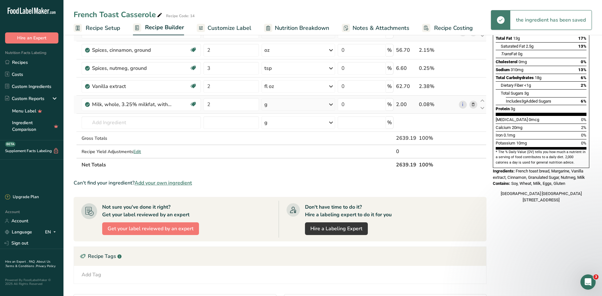
click at [328, 106] on icon at bounding box center [331, 104] width 8 height 11
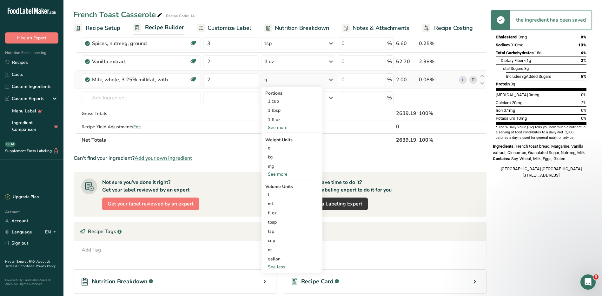
scroll to position [159, 0]
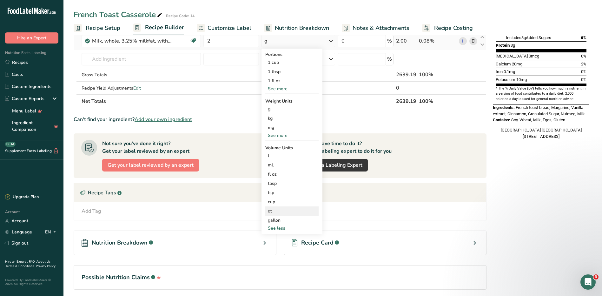
click at [275, 212] on div "qt" at bounding box center [292, 210] width 48 height 7
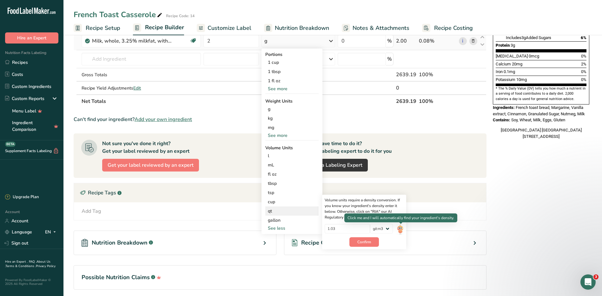
click at [400, 229] on img at bounding box center [400, 229] width 7 height 11
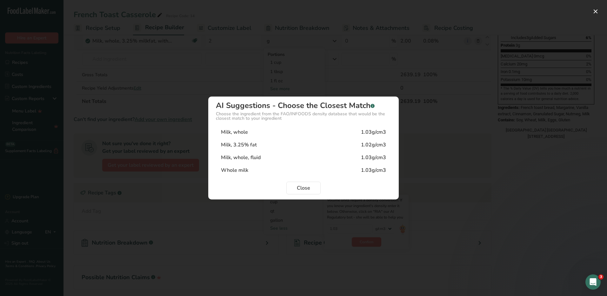
click at [345, 135] on div "Milk, whole 1.03g/cm3" at bounding box center [303, 132] width 175 height 13
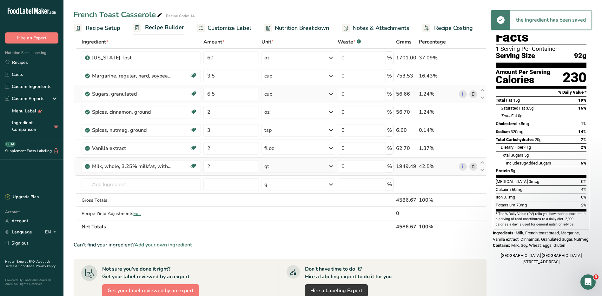
scroll to position [0, 0]
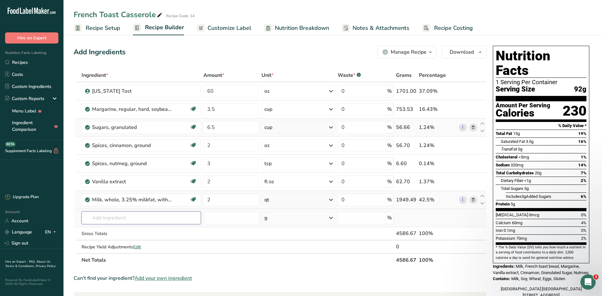
click at [109, 221] on input "text" at bounding box center [141, 217] width 119 height 13
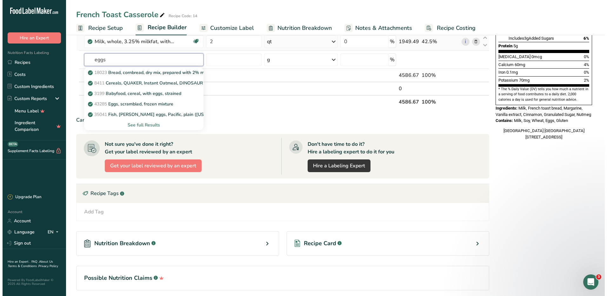
scroll to position [159, 0]
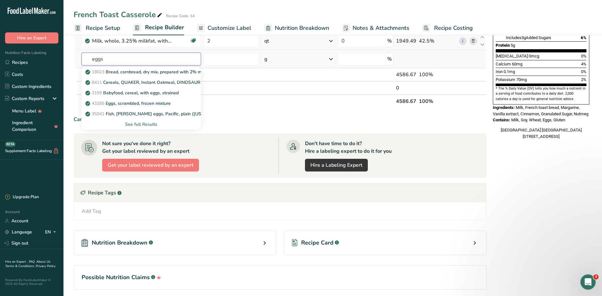
type input "eggs"
click at [147, 125] on div "See full Results" at bounding box center [141, 124] width 109 height 7
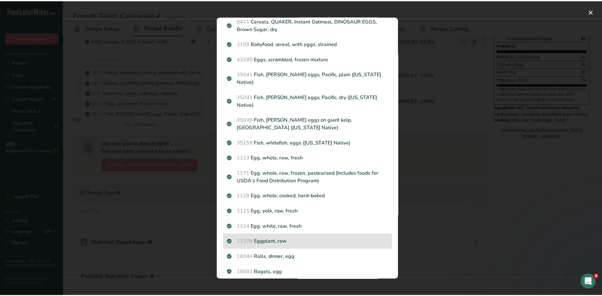
scroll to position [30, 0]
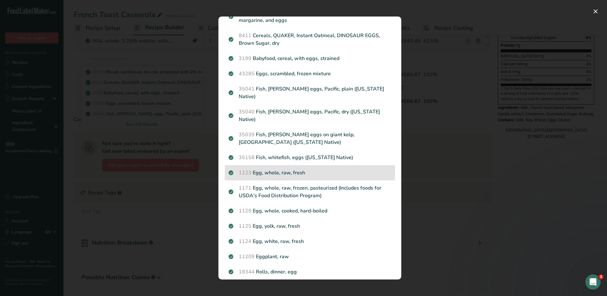
click at [276, 169] on p "1123 Egg, whole, raw, fresh" at bounding box center [309, 173] width 162 height 8
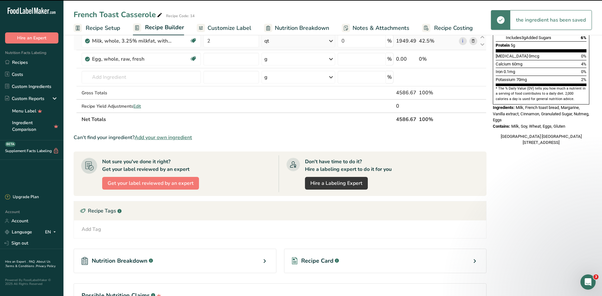
type input "0"
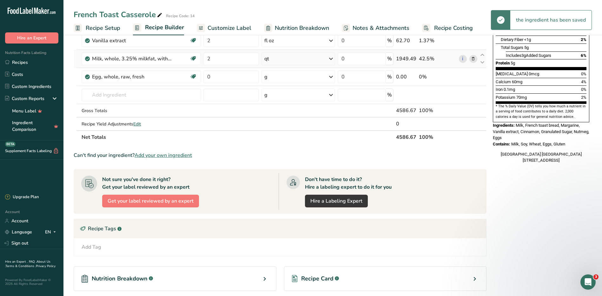
scroll to position [127, 0]
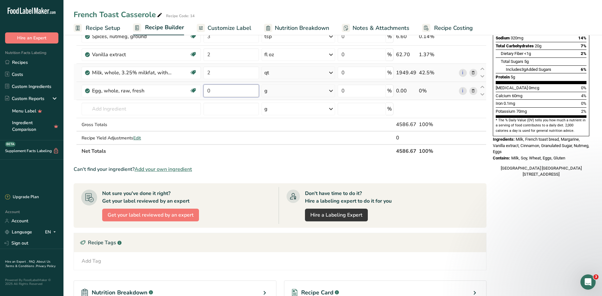
click at [241, 89] on input "0" at bounding box center [231, 90] width 56 height 13
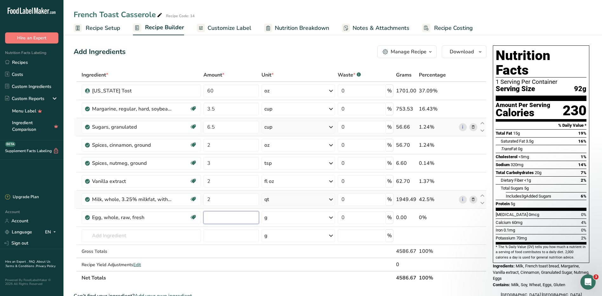
scroll to position [0, 0]
type input "12"
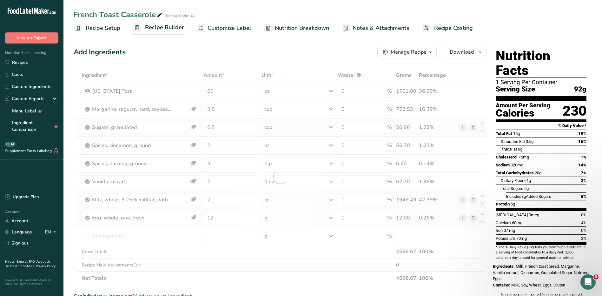
click at [319, 215] on div "Ingredient * Amount * Unit * Waste * .a-a{fill:#347362;}.b-a{fill:#fff;} Grams …" at bounding box center [280, 177] width 413 height 216
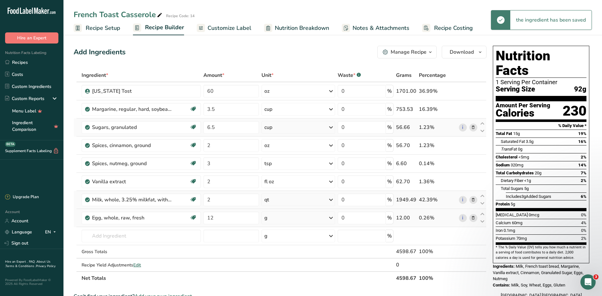
click at [301, 214] on div "g" at bounding box center [298, 217] width 74 height 13
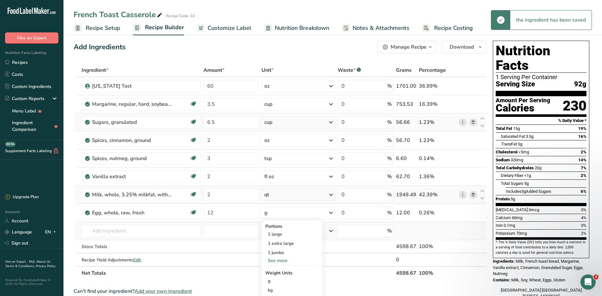
scroll to position [95, 0]
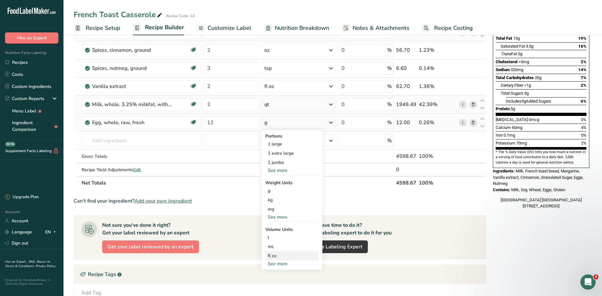
click at [275, 254] on div "fl oz" at bounding box center [292, 255] width 48 height 7
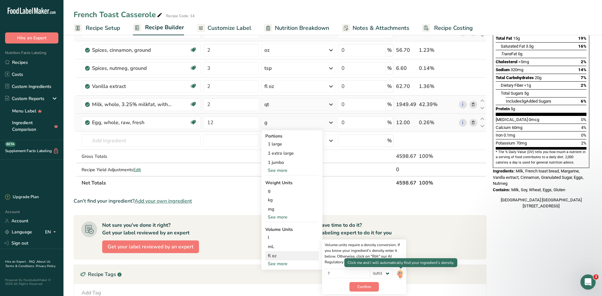
click at [399, 274] on img at bounding box center [400, 273] width 7 height 11
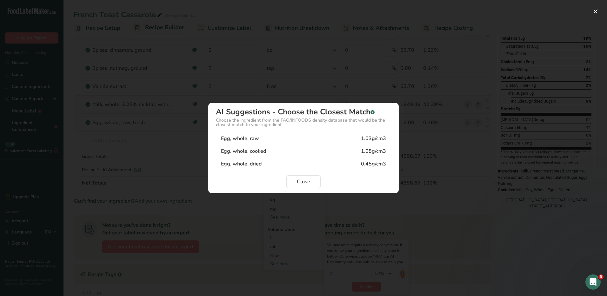
click at [264, 136] on div "Egg, whole, raw 1.03g/cm3" at bounding box center [303, 138] width 175 height 13
type input "1.03"
select select "22"
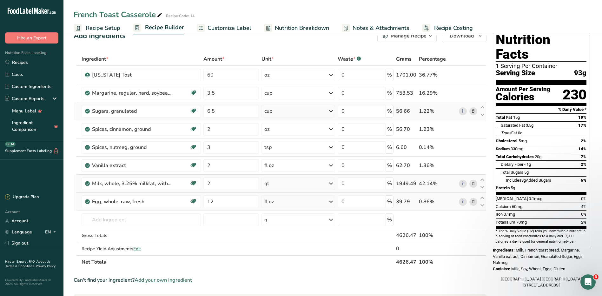
scroll to position [32, 0]
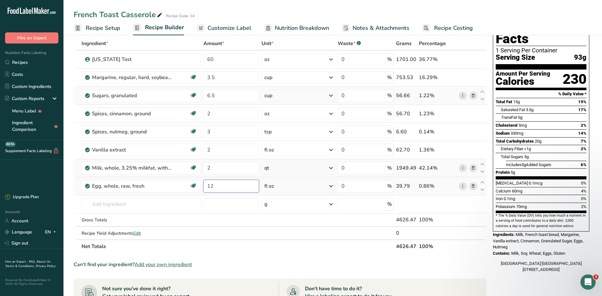
click at [218, 186] on input "12" at bounding box center [231, 186] width 56 height 13
type input "1"
type input "2"
click at [279, 181] on div "Ingredient * Amount * Unit * Waste * .a-a{fill:#347362;}.b-a{fill:#fff;} Grams …" at bounding box center [280, 145] width 413 height 216
click at [279, 185] on div "fl oz" at bounding box center [298, 186] width 74 height 13
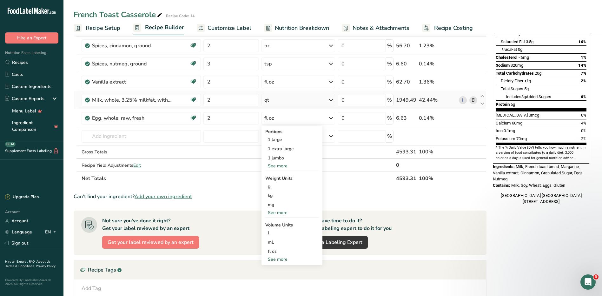
scroll to position [159, 0]
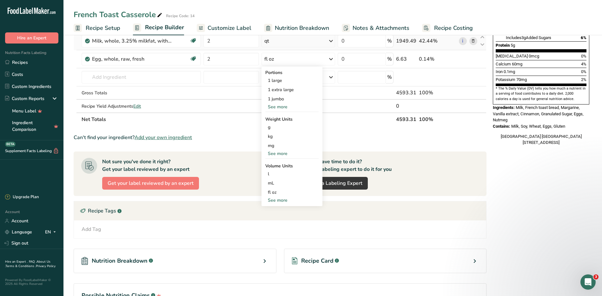
click at [270, 200] on div "See more" at bounding box center [291, 200] width 53 height 7
click at [277, 230] on div "qt" at bounding box center [292, 229] width 48 height 7
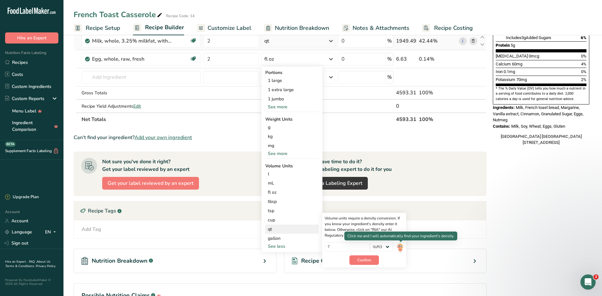
click at [399, 249] on img at bounding box center [400, 247] width 7 height 11
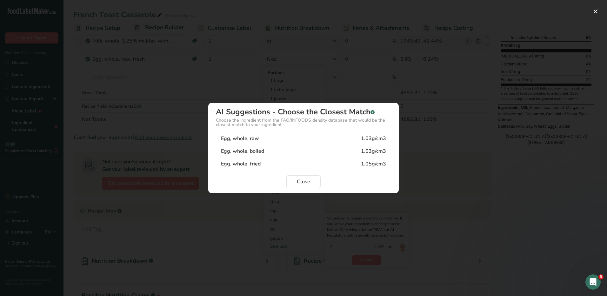
click at [256, 138] on div "Egg, whole, raw" at bounding box center [240, 139] width 38 height 8
type input "1.03"
select select "22"
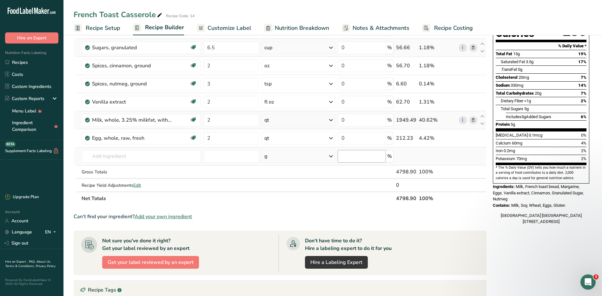
scroll to position [127, 0]
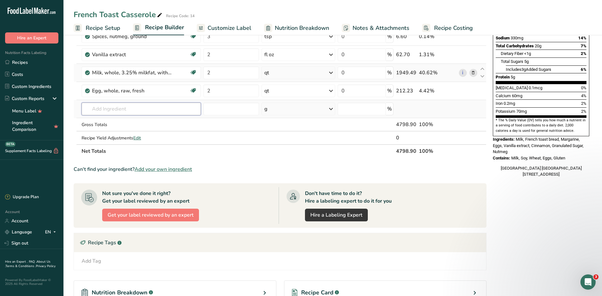
click at [116, 111] on input "text" at bounding box center [141, 108] width 119 height 13
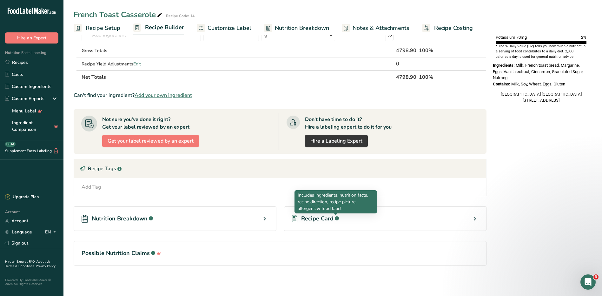
click at [335, 220] on rect at bounding box center [337, 218] width 4 height 4
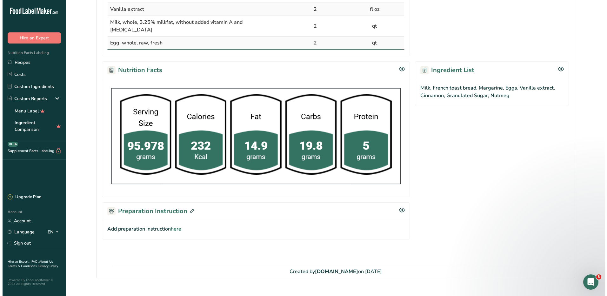
scroll to position [224, 0]
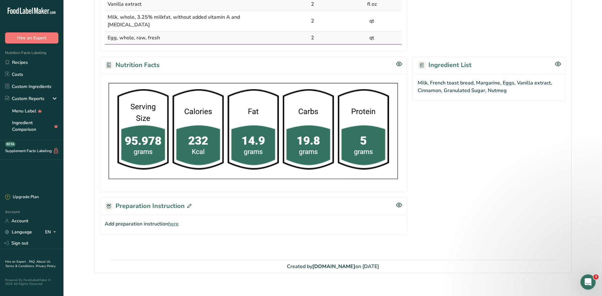
click at [177, 220] on span "here" at bounding box center [173, 224] width 10 height 8
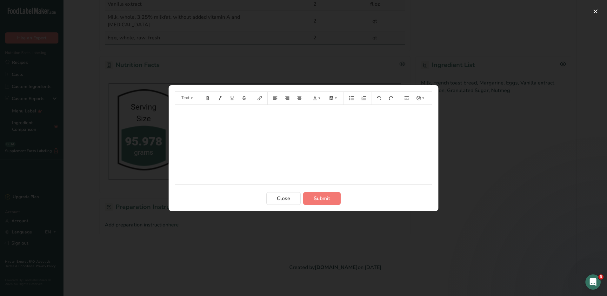
click at [237, 125] on div "﻿" at bounding box center [303, 144] width 256 height 79
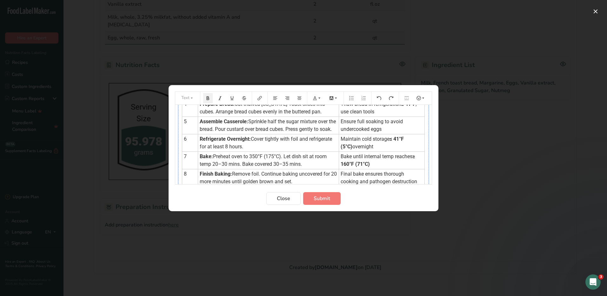
scroll to position [0, 0]
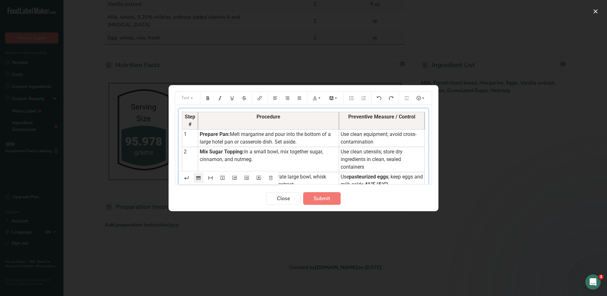
drag, startPoint x: 366, startPoint y: 151, endPoint x: 375, endPoint y: 148, distance: 8.9
click at [296, 169] on td "Mix Sugar Topping: In a small bowl, mix together sugar, cinnamon, and nutmeg." at bounding box center [268, 159] width 141 height 25
click at [304, 174] on span "In a separate large bowl, whisk together the eggs, milk, and vanilla extract." at bounding box center [264, 181] width 128 height 14
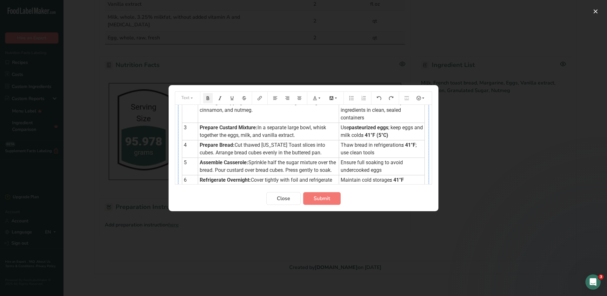
scroll to position [63, 0]
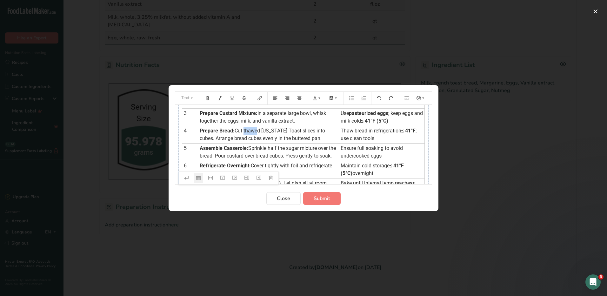
drag, startPoint x: 259, startPoint y: 130, endPoint x: 245, endPoint y: 130, distance: 14.6
click at [245, 130] on span "Cut thawed Texas Toast slices into cubes. Arrange bread cubes evenly in the but…" at bounding box center [263, 135] width 127 height 14
click at [247, 129] on span "Cut d Texas Toast slices into cubes. Arrange bread cubes evenly in the buttered…" at bounding box center [264, 135] width 129 height 14
click at [340, 130] on span "Thaw bread in refrigeration" at bounding box center [370, 131] width 61 height 6
click at [365, 128] on span "If applicable, Thaw bread in refrigeration" at bounding box center [371, 135] width 63 height 14
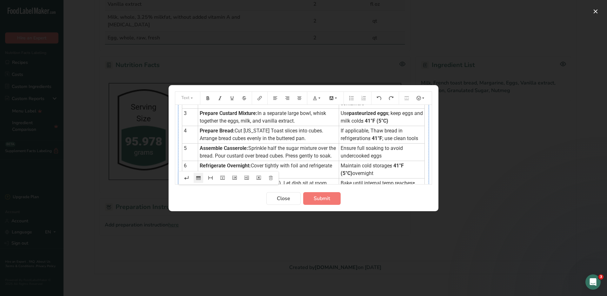
click at [366, 128] on span "If applicable, Thaw bread in refrigeration" at bounding box center [371, 135] width 63 height 14
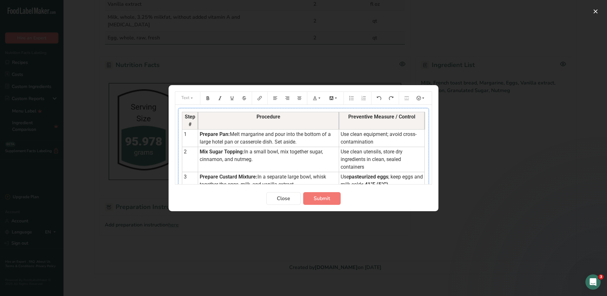
scroll to position [32, 0]
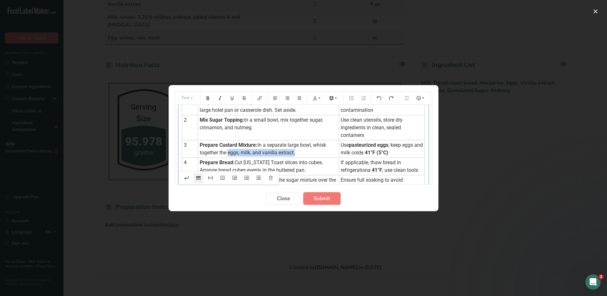
drag, startPoint x: 229, startPoint y: 152, endPoint x: 297, endPoint y: 151, distance: 68.2
click at [297, 151] on td "Prepare Custard Mixture: In a separate large bowl, whisk together the eggs, mil…" at bounding box center [268, 148] width 141 height 17
copy span "eggs, milk, and vanilla extract."
click at [224, 127] on span "In a small bowl, mix together sugar, cinnamon, and nutmeg." at bounding box center [262, 124] width 124 height 14
click at [258, 128] on span "In a small bowl, mix together sugar, cinnamon, eggs, milk, and vanilla extract,…" at bounding box center [262, 124] width 124 height 14
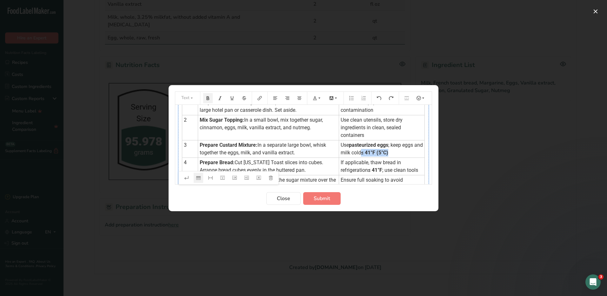
drag, startPoint x: 396, startPoint y: 150, endPoint x: 367, endPoint y: 152, distance: 28.9
click at [367, 152] on td "Use pasteurized eggs ; keep eggs and milk cold ≤ 41°F (5°C)" at bounding box center [381, 148] width 86 height 17
drag, startPoint x: 386, startPoint y: 143, endPoint x: 402, endPoint y: 152, distance: 18.6
click at [402, 152] on td "Use pasteurized eggs ; keep eggs and milk cold ≤ 41°F (5°C)" at bounding box center [381, 148] width 86 height 17
copy td "keep eggs and milk cold ≤ 41°F (5°C)"
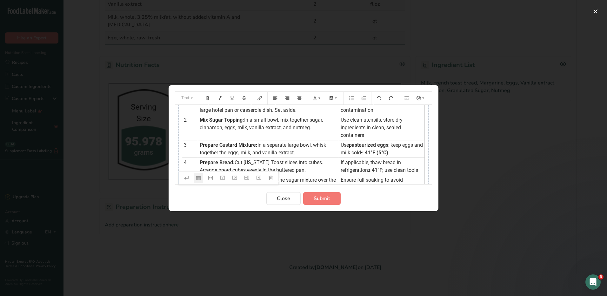
click at [375, 135] on td "Use clean utensils, store dry ingredients in clean, sealed containers" at bounding box center [381, 127] width 86 height 25
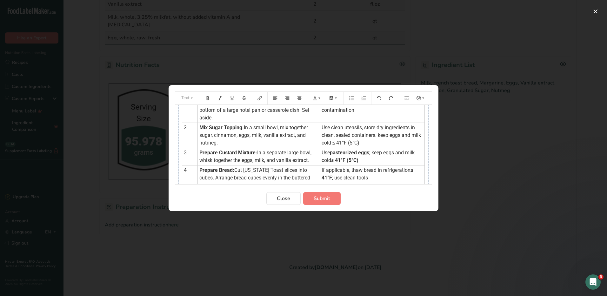
click at [374, 134] on span "Use clean utensils, store dry ingredients in clean, sealed containers. keep egg…" at bounding box center [371, 134] width 101 height 21
drag, startPoint x: 360, startPoint y: 163, endPoint x: 246, endPoint y: 155, distance: 115.1
click at [250, 155] on tr "3 Prepare Custard Mixture: In a separate large bowl, whisk together the eggs, m…" at bounding box center [303, 156] width 242 height 17
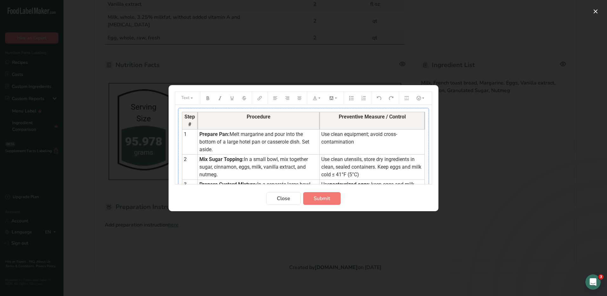
drag, startPoint x: 197, startPoint y: 152, endPoint x: 225, endPoint y: 157, distance: 28.0
click at [225, 157] on tbody "Step # Procedure Preventive Measure / Control 1 Prepare Pan: Melt margarine and…" at bounding box center [303, 218] width 242 height 213
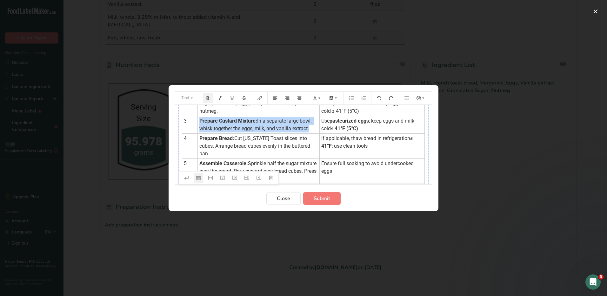
drag, startPoint x: 200, startPoint y: 120, endPoint x: 233, endPoint y: 138, distance: 38.0
click at [233, 133] on td "Prepare Custard Mixture: In a separate large bowl, whisk together the eggs, mil…" at bounding box center [259, 124] width 122 height 17
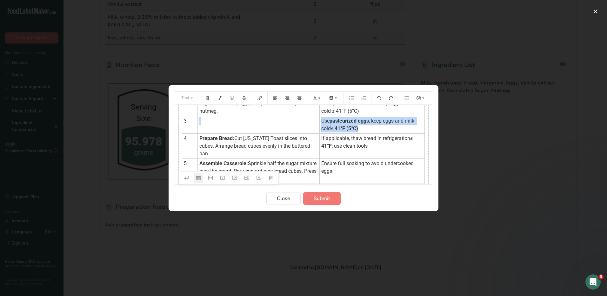
drag, startPoint x: 357, startPoint y: 129, endPoint x: 312, endPoint y: 121, distance: 46.1
click at [312, 121] on tr "3 ﻿ Use pasteurized eggs ; keep eggs and milk cold ≤ 41°F (5°C)" at bounding box center [303, 124] width 242 height 17
drag, startPoint x: 312, startPoint y: 121, endPoint x: 345, endPoint y: 130, distance: 33.9
click at [345, 130] on span "≤ 41°F (5°C)" at bounding box center [344, 128] width 27 height 6
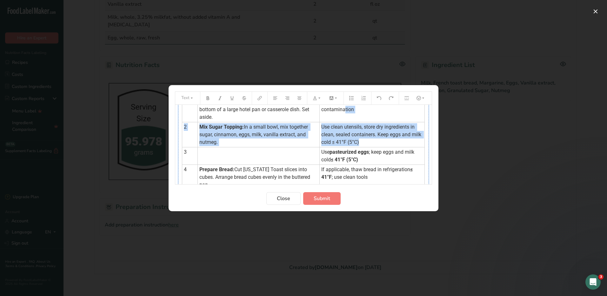
scroll to position [0, 0]
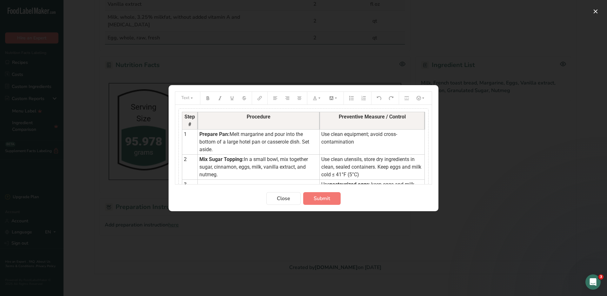
drag, startPoint x: 360, startPoint y: 128, endPoint x: 317, endPoint y: 125, distance: 43.5
click at [317, 125] on tbody "Step # Procedure Preventive Measure / Control 1 Prepare Pan: Melt margarine and…" at bounding box center [303, 218] width 242 height 213
drag, startPoint x: 362, startPoint y: 130, endPoint x: 332, endPoint y: 163, distance: 44.4
click at [332, 163] on tbody "Step # Procedure Preventive Measure / Control 1 Prepare Pan: Melt margarine and…" at bounding box center [303, 218] width 242 height 213
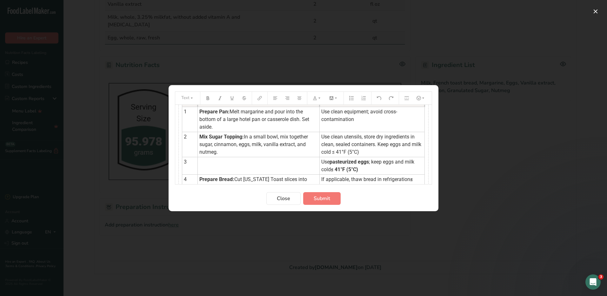
scroll to position [51, 0]
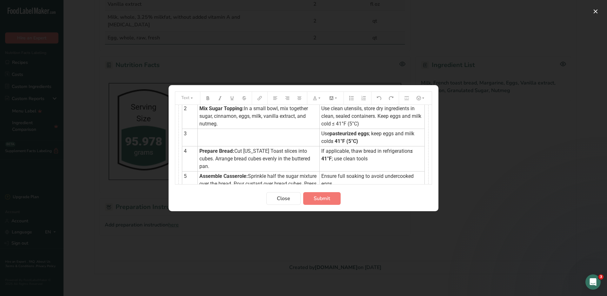
drag, startPoint x: 359, startPoint y: 129, endPoint x: 323, endPoint y: 151, distance: 42.5
click at [323, 151] on tbody "Step # Procedure Preventive Measure / Control 1 Prepare Pan: Melt margarine and…" at bounding box center [303, 167] width 242 height 213
click at [361, 139] on tbody "Step # Procedure Preventive Measure / Control 1 Prepare Pan: Melt margarine and…" at bounding box center [303, 167] width 242 height 213
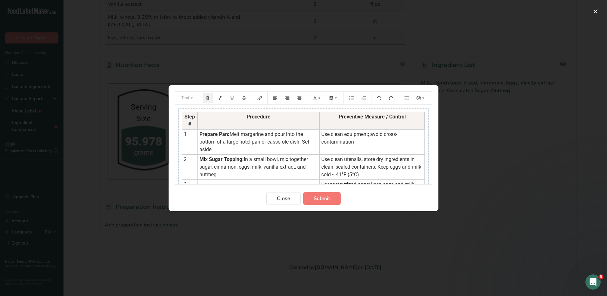
scroll to position [32, 0]
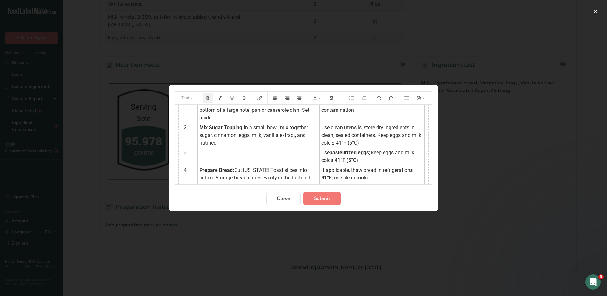
click at [193, 155] on td "3" at bounding box center [190, 156] width 16 height 17
click at [362, 161] on td "Use pasteurized eggs ; keep eggs and milk cold ≤ 41°F (5°C)" at bounding box center [371, 156] width 105 height 17
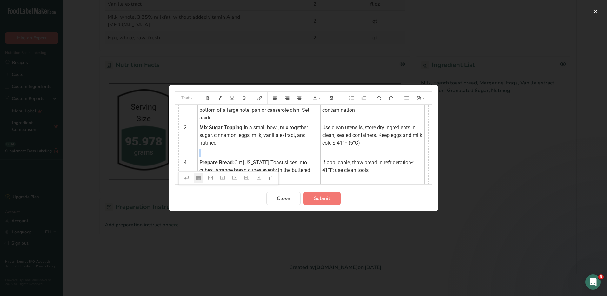
drag, startPoint x: 363, startPoint y: 153, endPoint x: 286, endPoint y: 151, distance: 77.1
click at [286, 151] on tr "﻿ ﻿ ﻿" at bounding box center [303, 153] width 242 height 10
drag, startPoint x: 286, startPoint y: 151, endPoint x: 270, endPoint y: 177, distance: 30.6
click at [270, 177] on icon "Preparation instructions modal" at bounding box center [270, 177] width 4 height 4
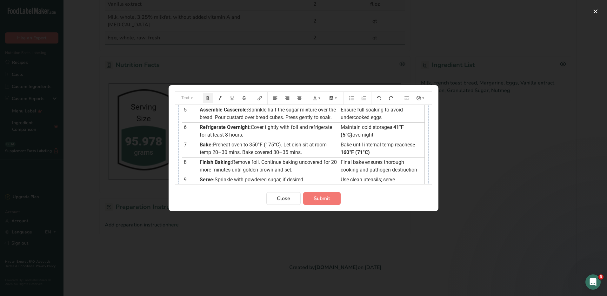
scroll to position [123, 0]
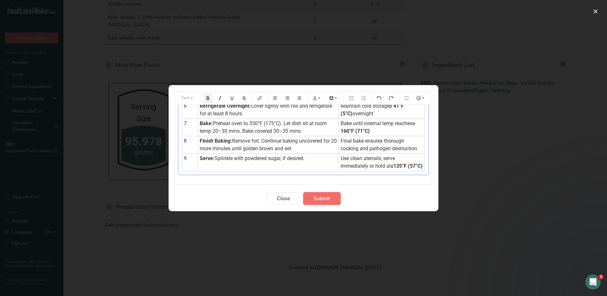
click at [305, 198] on button "Submit" at bounding box center [321, 198] width 37 height 13
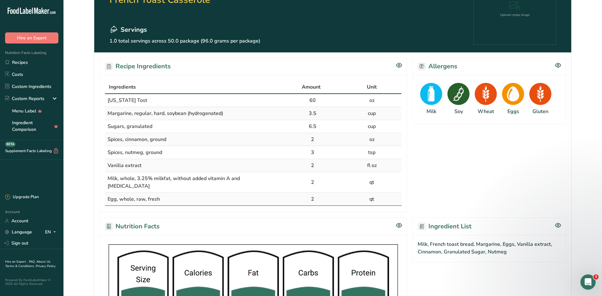
scroll to position [0, 0]
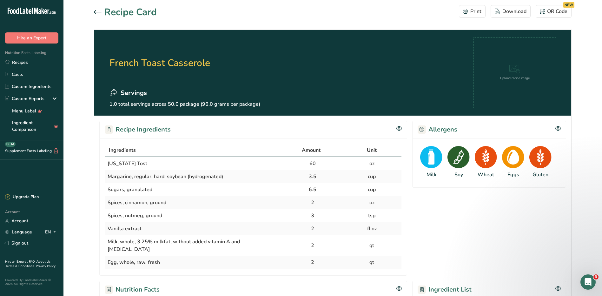
click at [101, 11] on icon at bounding box center [98, 12] width 8 height 4
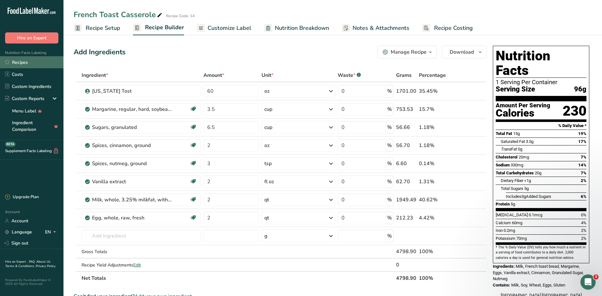
click at [25, 65] on link "Recipes" at bounding box center [31, 62] width 63 height 12
